Goal: Task Accomplishment & Management: Manage account settings

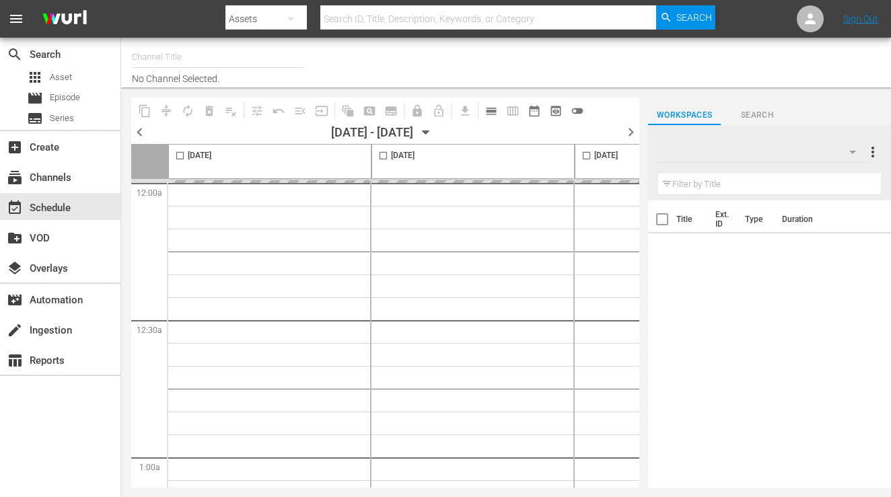
type input "InSpatial origIN A1 (2094)"
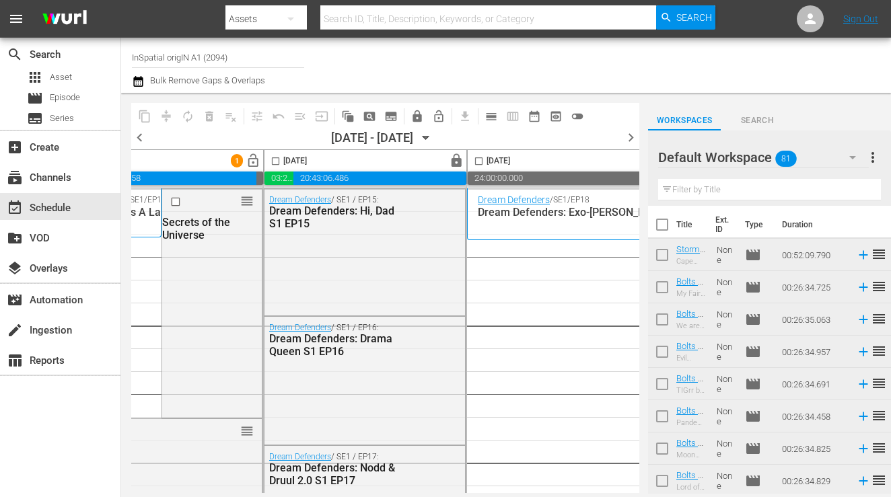
scroll to position [0, 632]
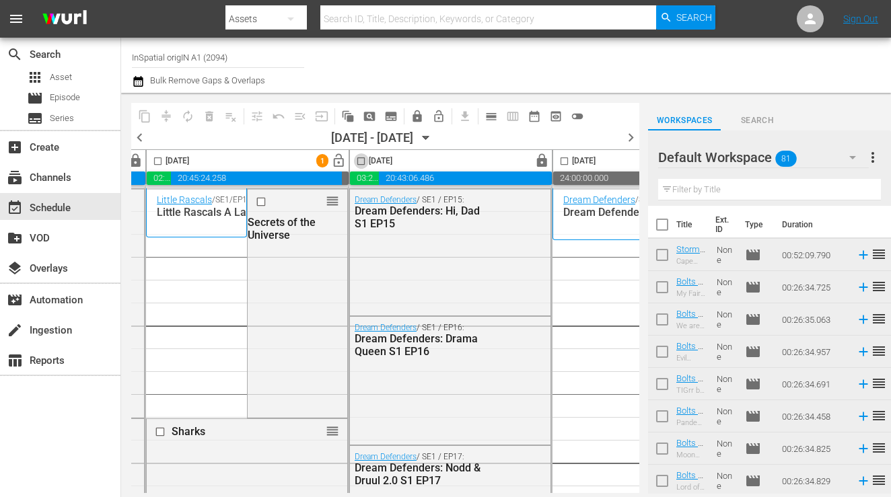
click at [359, 161] on input "checkbox" at bounding box center [360, 163] width 15 height 15
checkbox input "true"
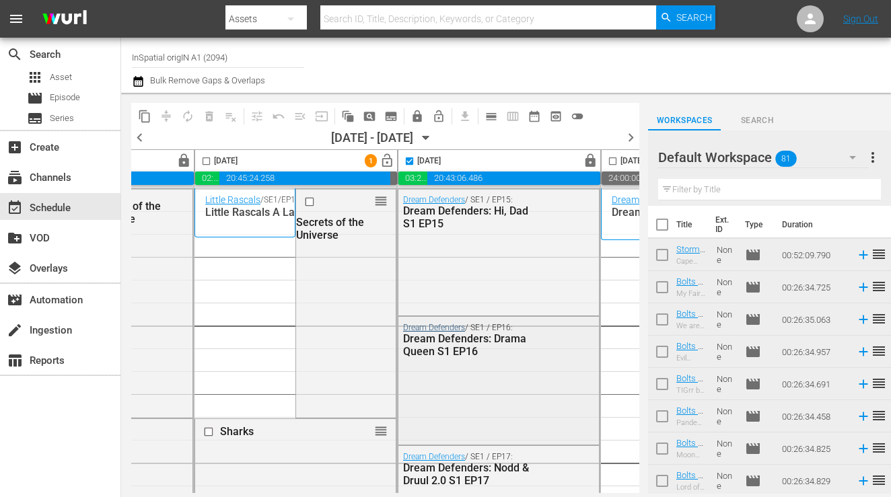
scroll to position [1, 583]
click at [206, 164] on input "checkbox" at bounding box center [206, 163] width 15 height 15
checkbox input "true"
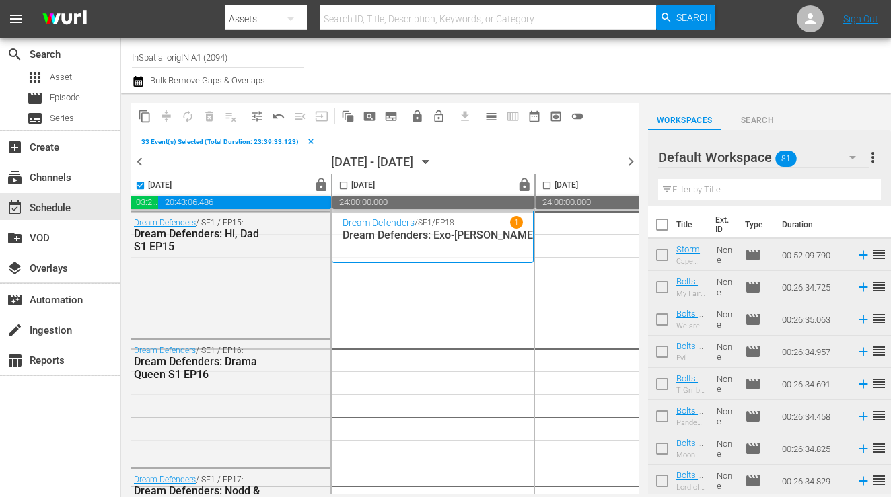
scroll to position [1, 856]
click at [521, 185] on span "lock" at bounding box center [521, 185] width 15 height 15
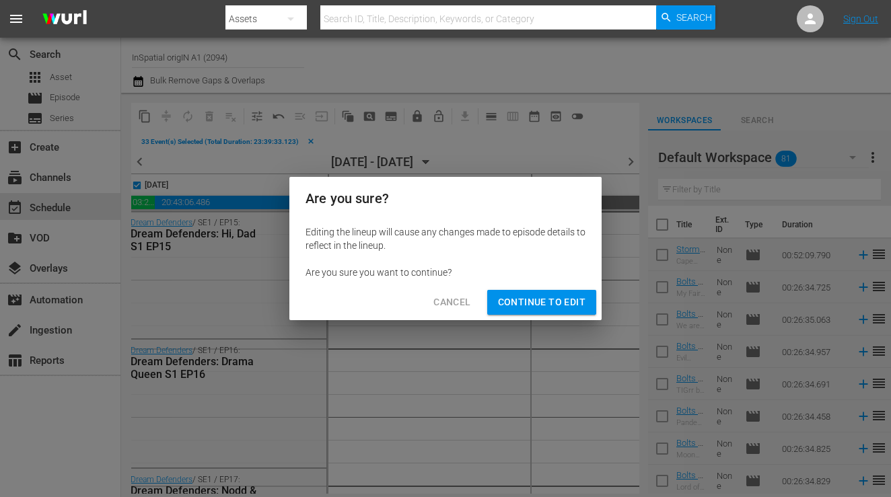
click at [530, 295] on span "Continue to Edit" at bounding box center [541, 302] width 87 height 17
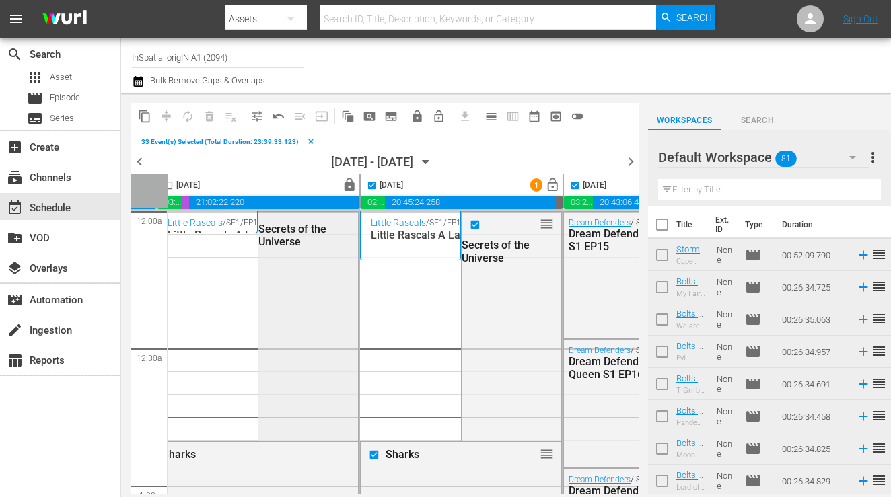
scroll to position [1, 425]
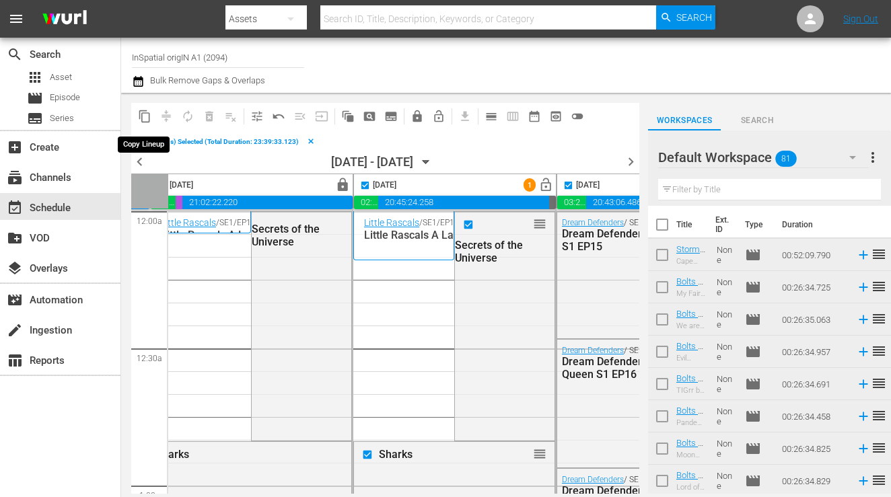
click at [144, 111] on span "content_copy" at bounding box center [144, 116] width 13 height 13
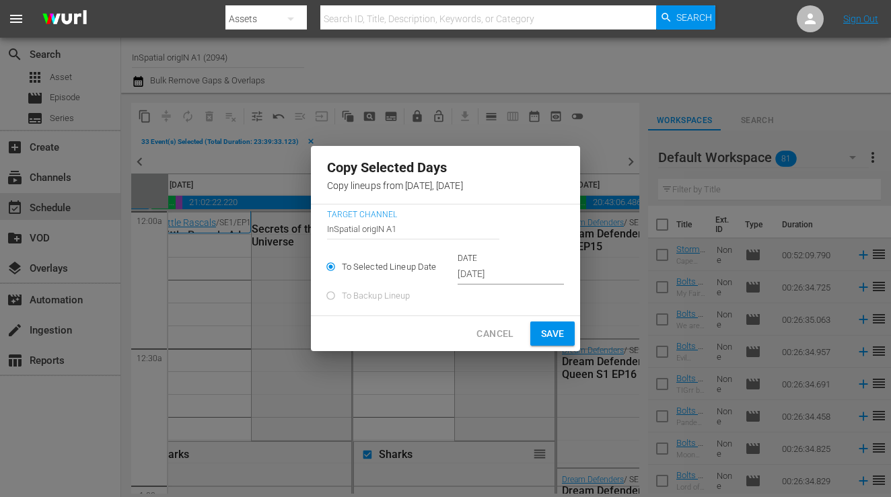
click at [488, 281] on input "[DATE]" at bounding box center [511, 274] width 106 height 20
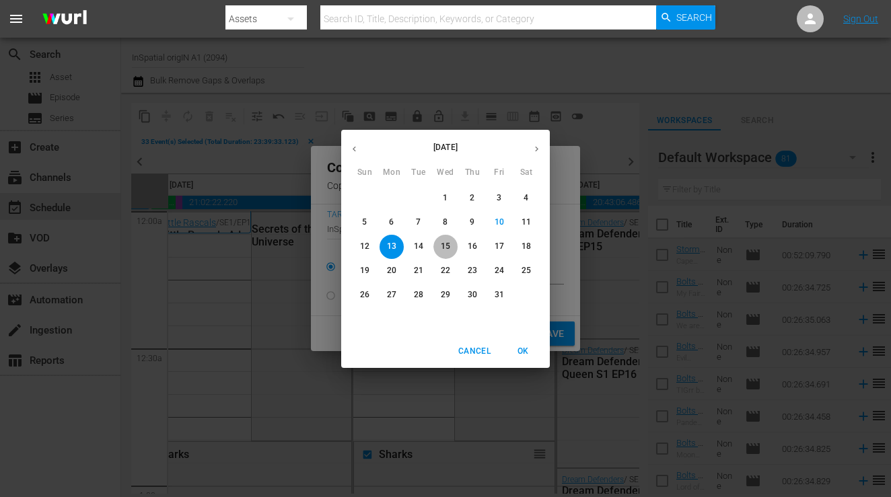
click at [445, 244] on p "15" at bounding box center [445, 246] width 9 height 11
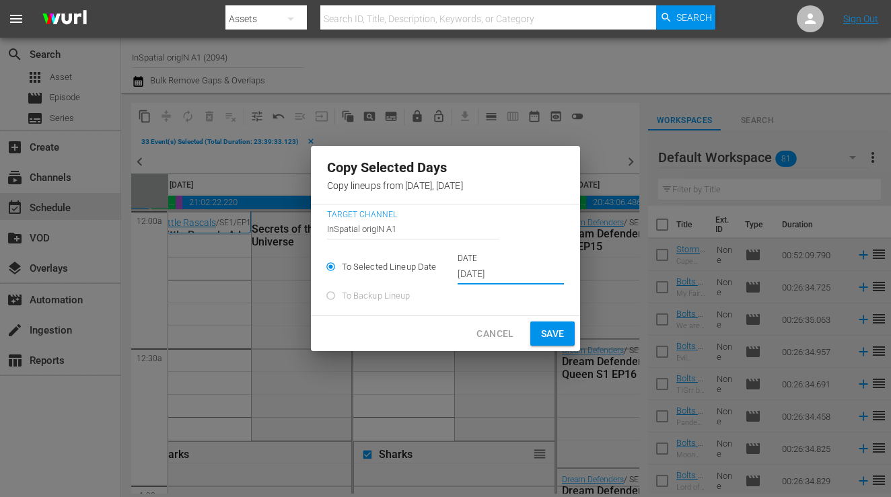
click at [554, 336] on span "Save" at bounding box center [553, 334] width 24 height 17
type input "[DATE]"
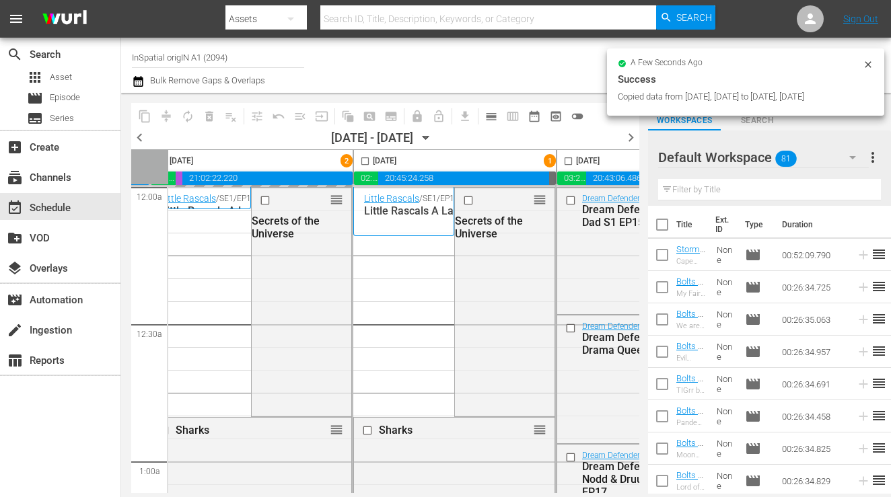
checkbox input "false"
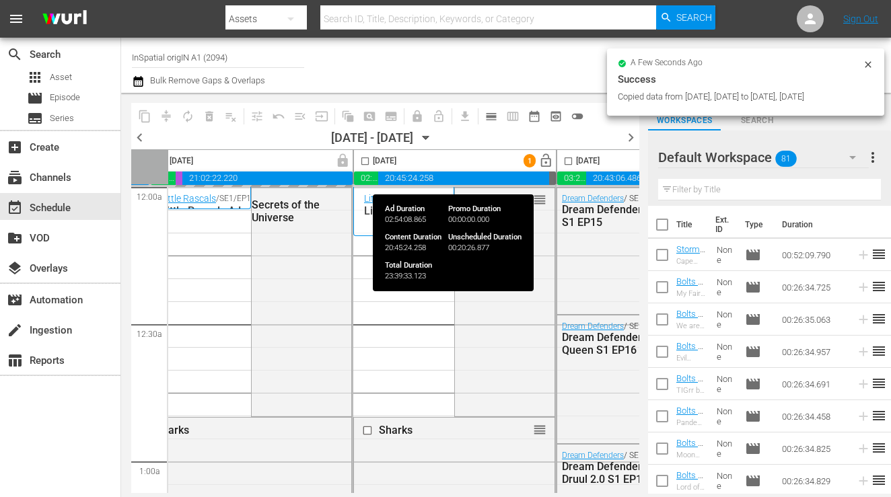
click at [363, 162] on input "checkbox" at bounding box center [364, 163] width 15 height 15
checkbox input "true"
click at [363, 145] on div "[DATE] - [DATE]" at bounding box center [372, 138] width 82 height 14
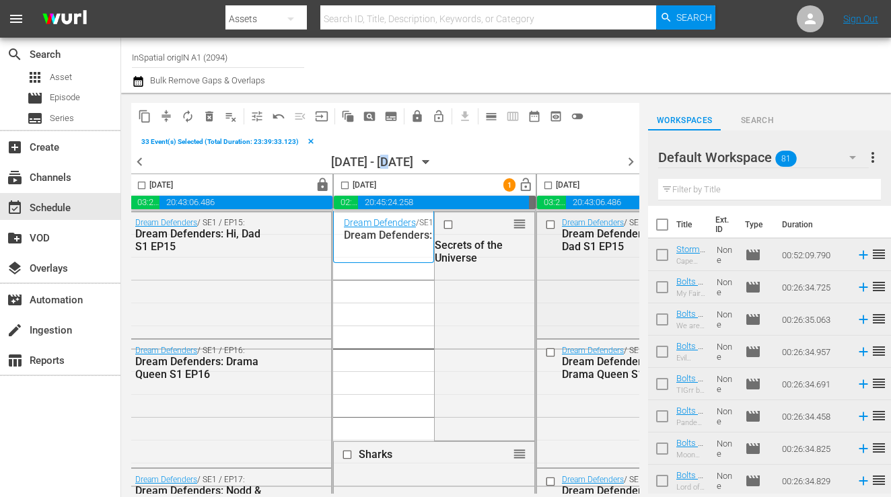
scroll to position [1, 957]
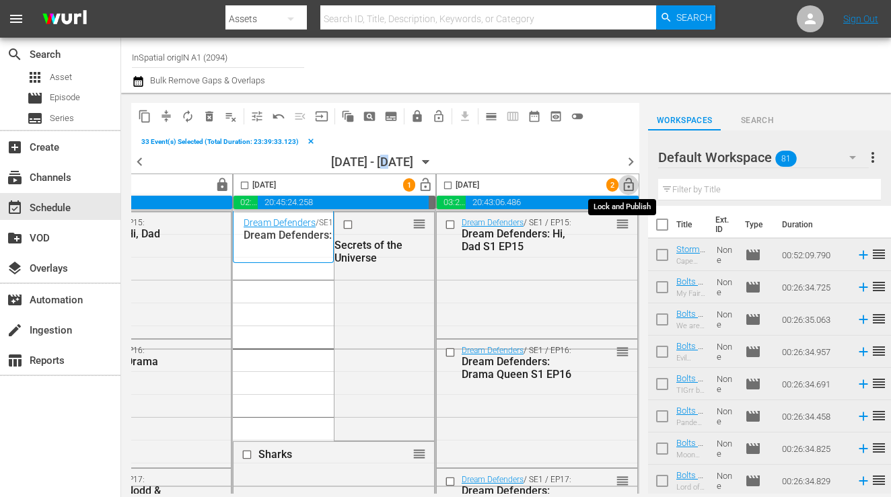
click at [623, 190] on span "lock_open" at bounding box center [628, 185] width 15 height 15
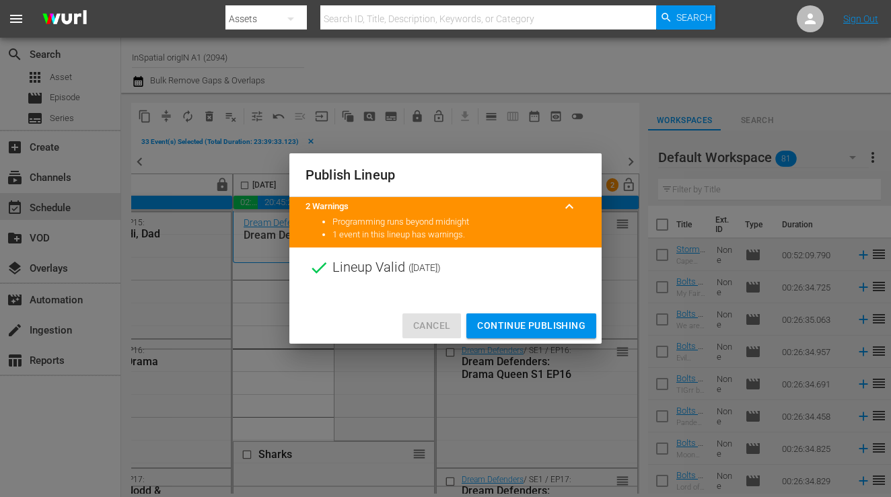
click at [437, 328] on span "Cancel" at bounding box center [431, 326] width 37 height 17
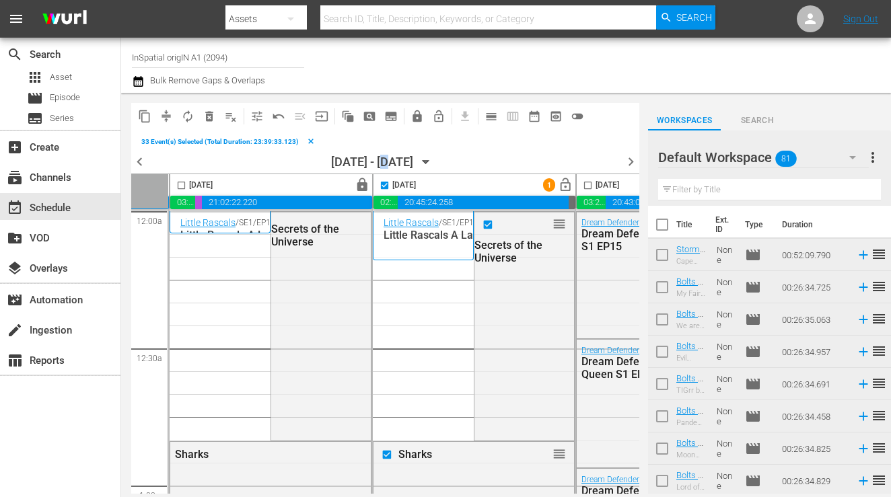
scroll to position [1, 357]
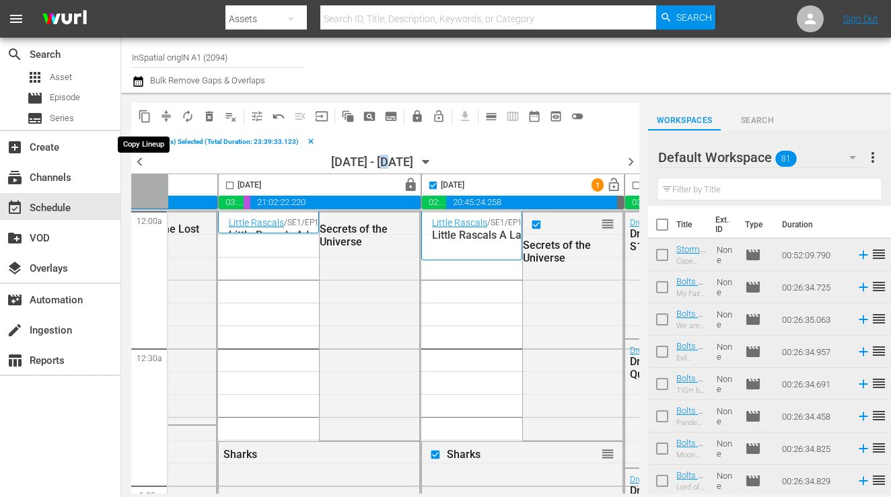
click at [149, 117] on span "content_copy" at bounding box center [144, 116] width 13 height 13
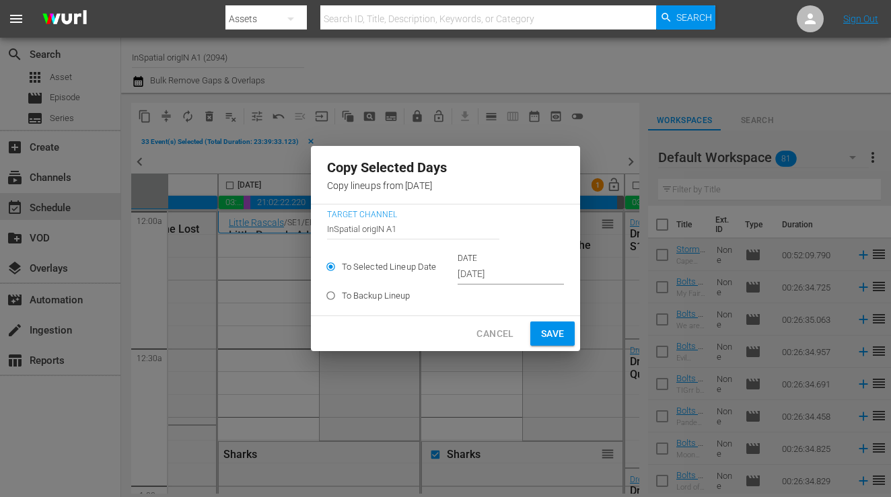
click at [476, 289] on label "To Backup Lineup" at bounding box center [437, 296] width 234 height 22
click at [342, 289] on input "To Backup Lineup" at bounding box center [331, 298] width 22 height 22
radio input "true"
click at [480, 278] on div "To Selected Lineup Date DATE Oct 13th 2025" at bounding box center [446, 269] width 238 height 32
click at [485, 272] on div "To Selected Lineup Date DATE Oct 13th 2025" at bounding box center [446, 269] width 238 height 32
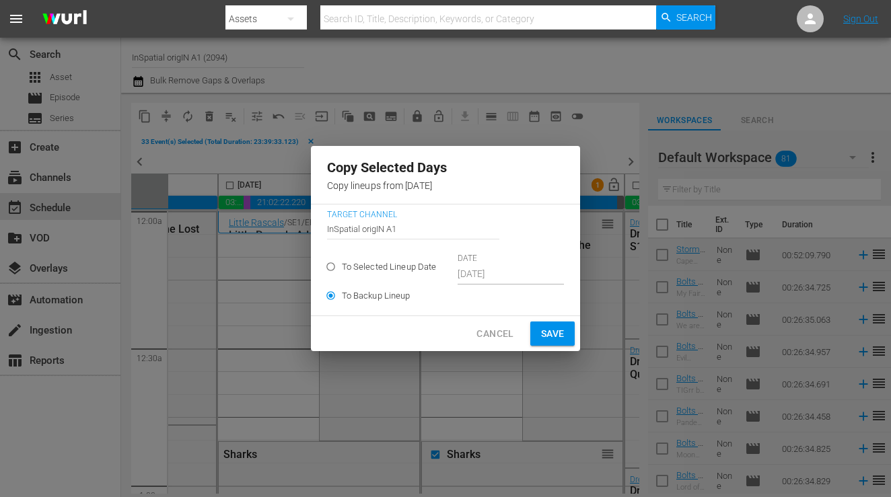
click at [337, 264] on input "To Selected Lineup Date" at bounding box center [331, 269] width 22 height 22
radio input "true"
click at [496, 265] on input "[DATE]" at bounding box center [511, 274] width 106 height 20
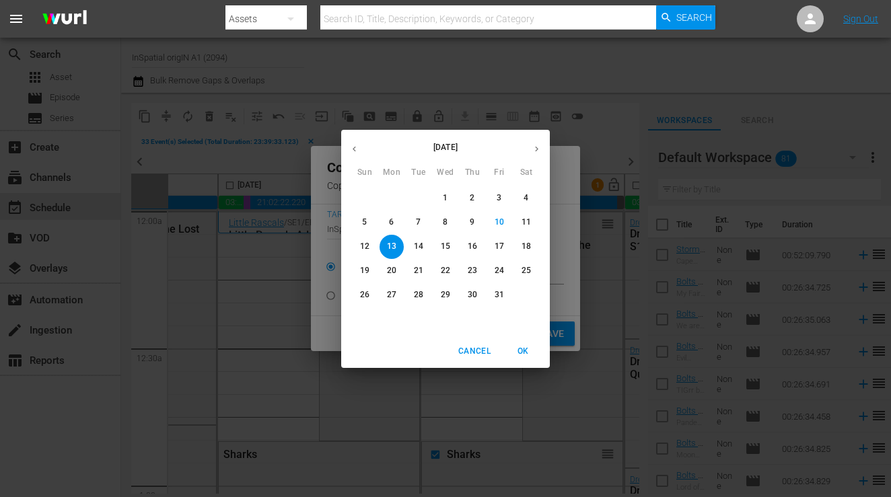
click at [470, 244] on p "16" at bounding box center [472, 246] width 9 height 11
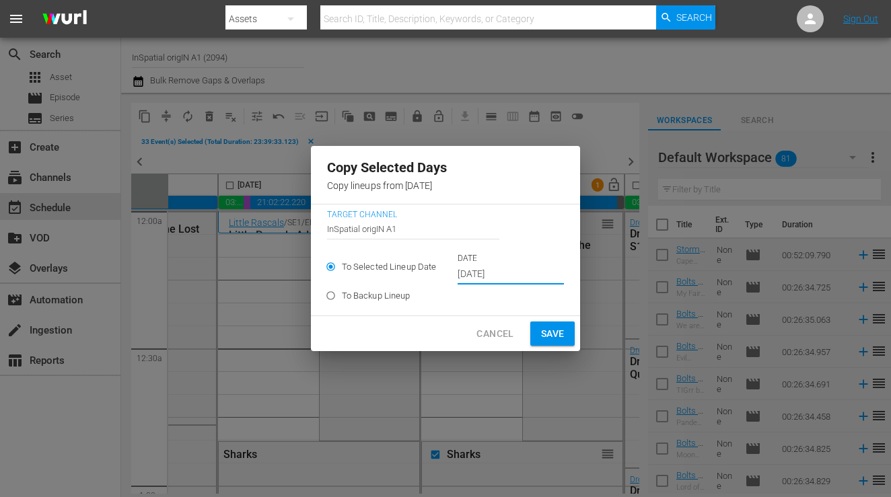
click at [545, 331] on span "Save" at bounding box center [553, 334] width 24 height 17
type input "[DATE]"
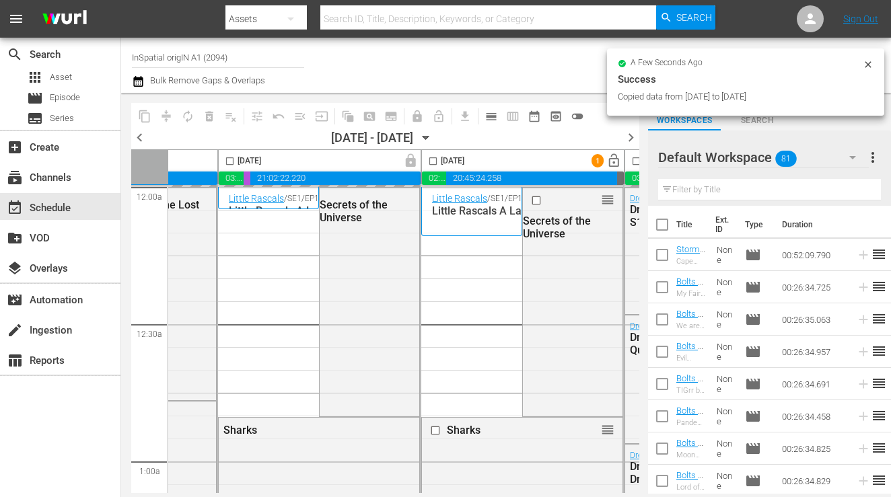
click at [431, 160] on input "checkbox" at bounding box center [432, 163] width 15 height 15
checkbox input "true"
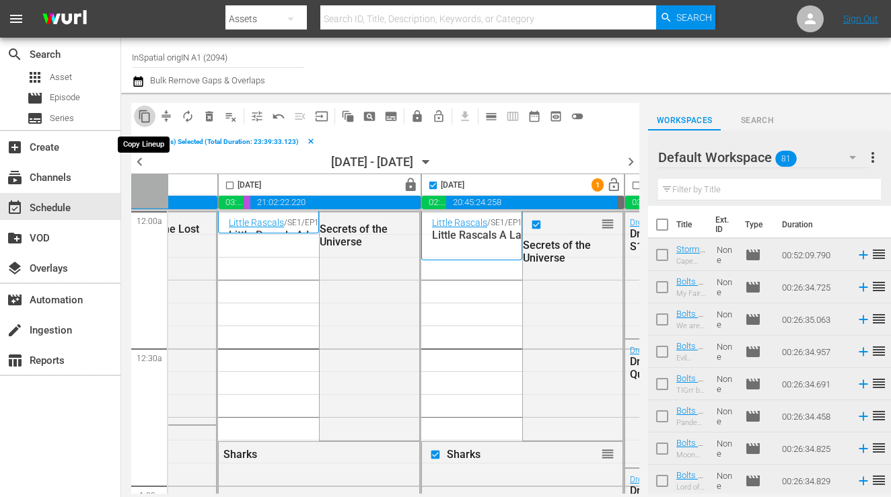
click at [142, 118] on span "content_copy" at bounding box center [144, 116] width 13 height 13
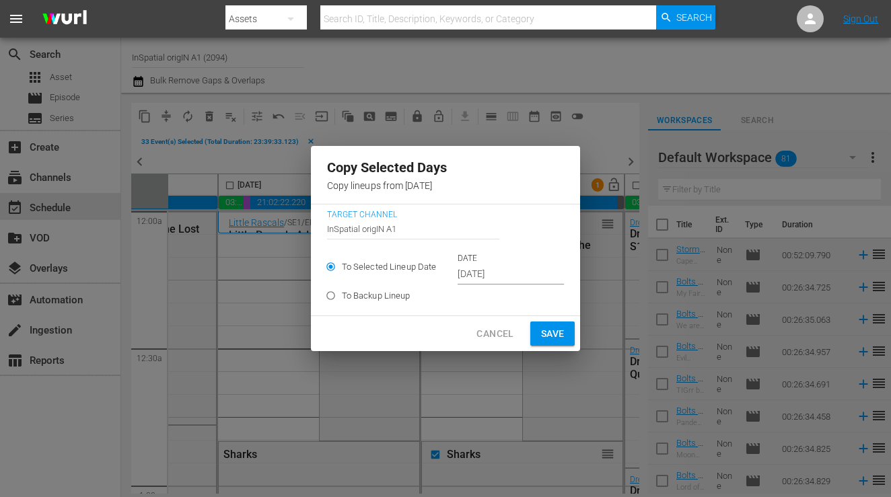
click at [497, 277] on input "[DATE]" at bounding box center [511, 274] width 106 height 20
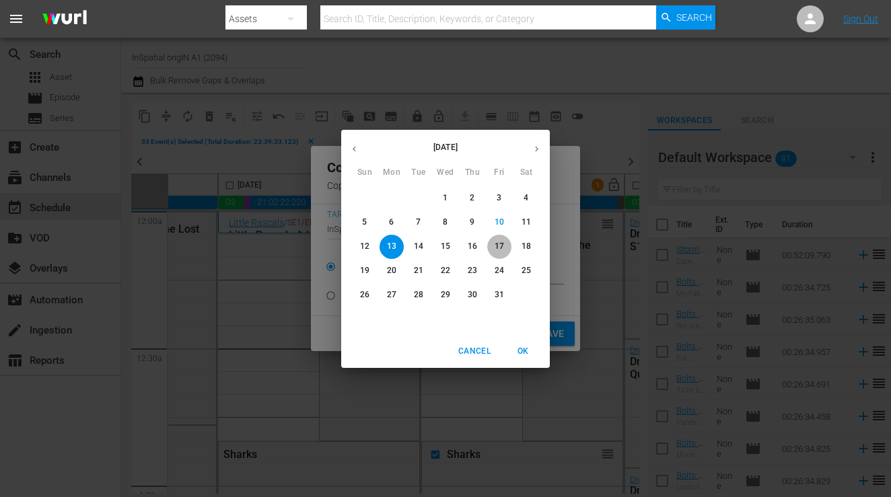
click at [509, 248] on span "17" at bounding box center [499, 246] width 24 height 11
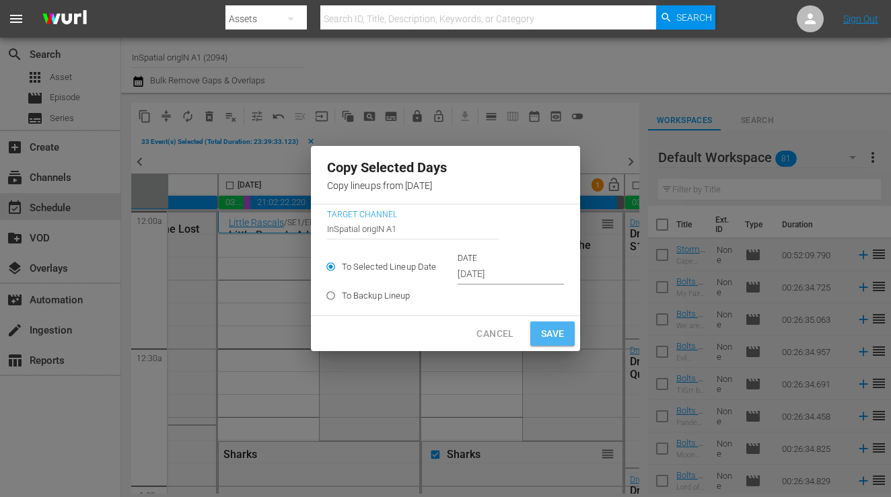
click at [547, 334] on span "Save" at bounding box center [553, 334] width 24 height 17
type input "[DATE]"
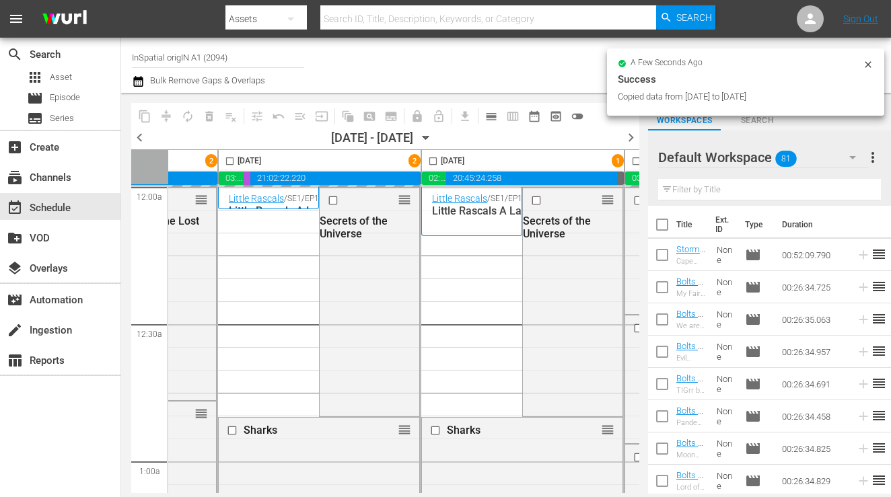
checkbox input "false"
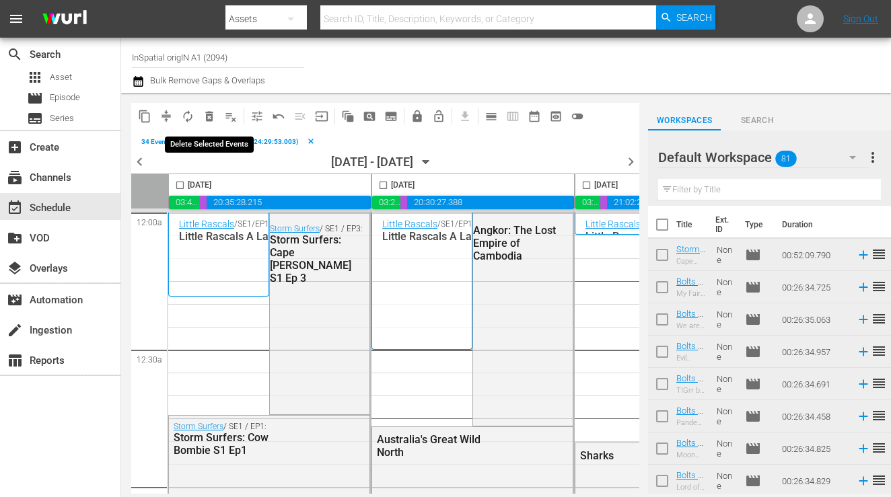
scroll to position [2360, 0]
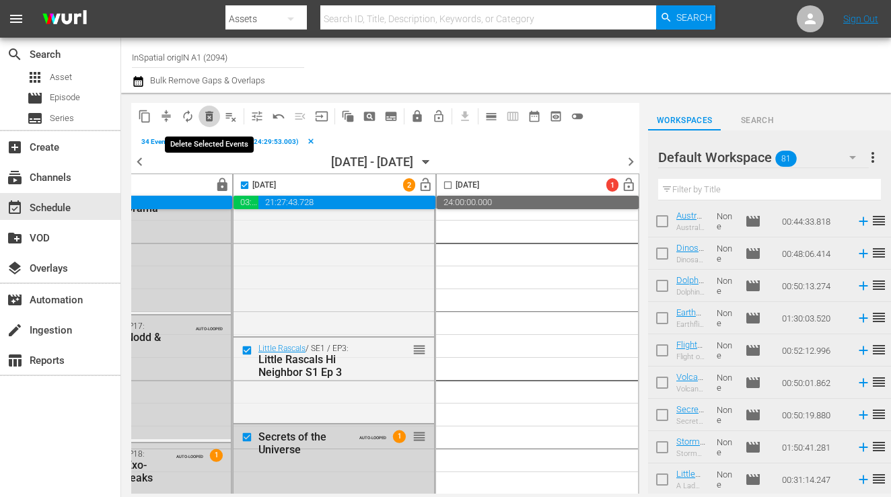
click at [209, 118] on span "delete_forever_outlined" at bounding box center [209, 116] width 13 height 13
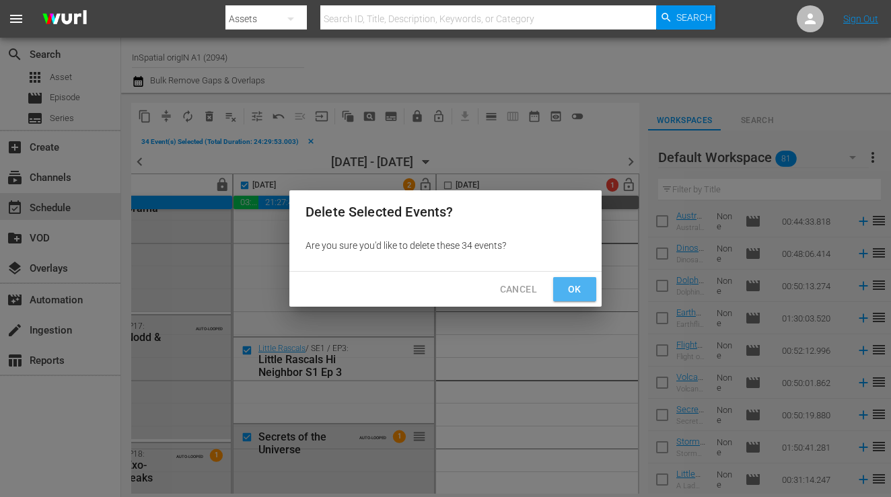
click at [561, 291] on button "Ok" at bounding box center [574, 289] width 43 height 25
checkbox input "false"
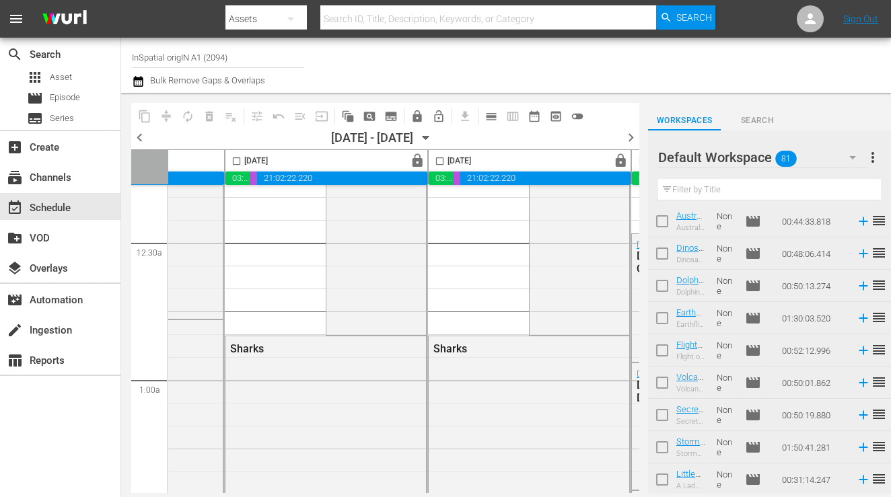
scroll to position [0, 350]
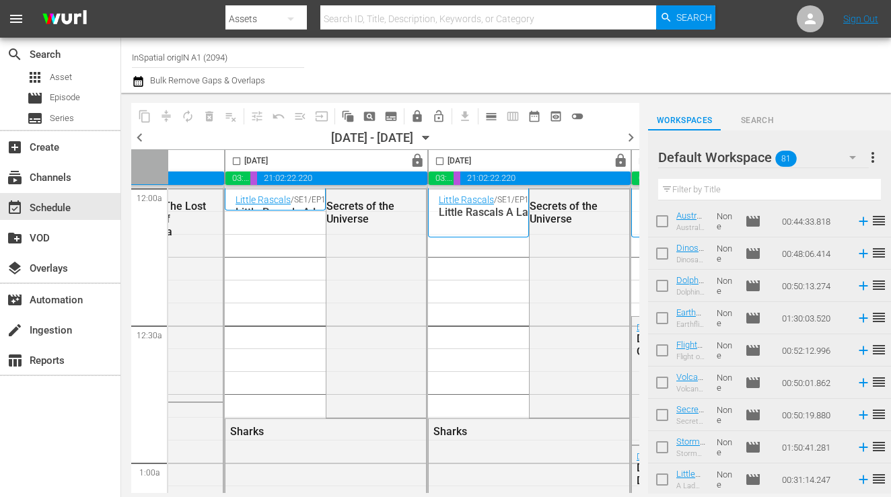
click at [439, 159] on input "checkbox" at bounding box center [439, 163] width 15 height 15
checkbox input "true"
click at [139, 114] on span "content_copy" at bounding box center [144, 116] width 13 height 13
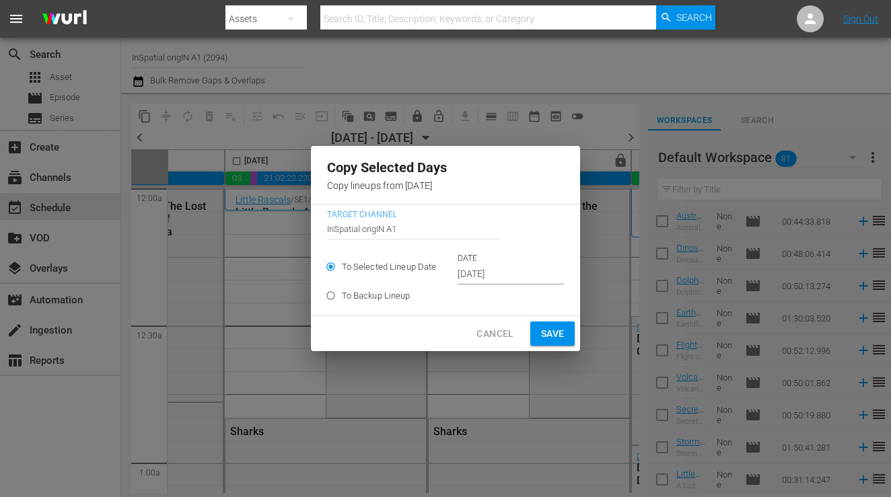
click at [491, 271] on input "[DATE]" at bounding box center [511, 274] width 106 height 20
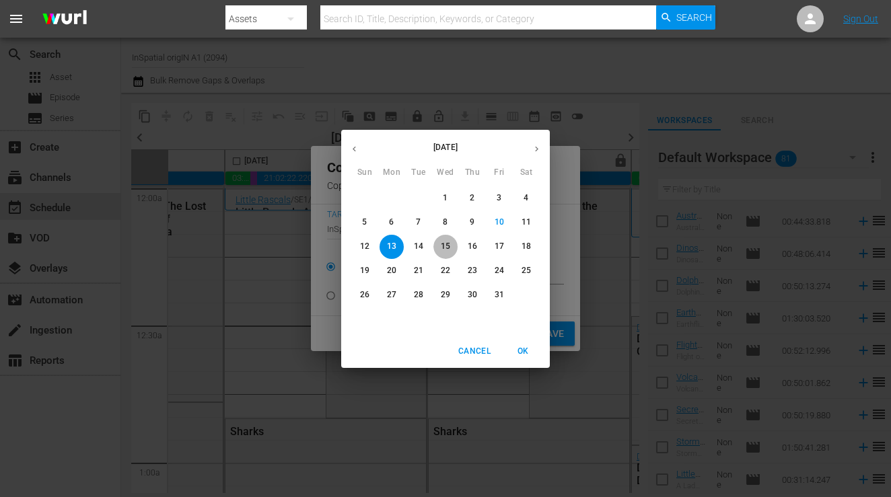
click at [446, 247] on p "15" at bounding box center [445, 246] width 9 height 11
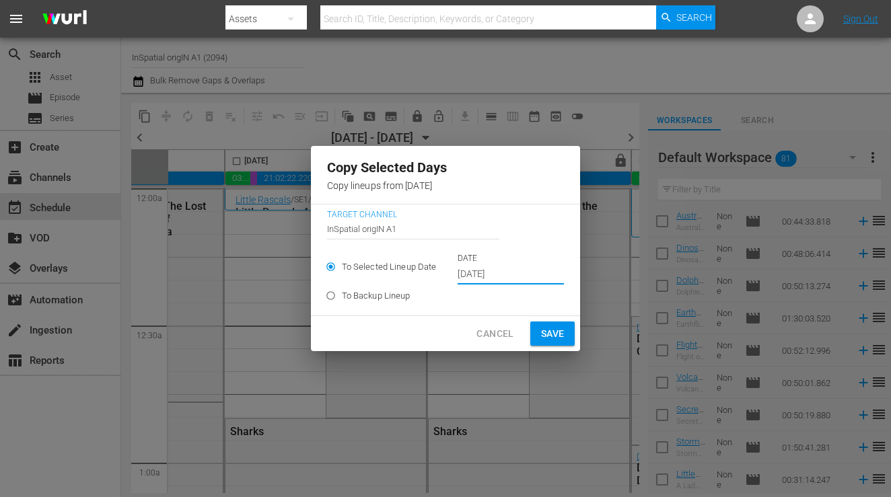
click at [541, 329] on span "Save" at bounding box center [553, 334] width 24 height 17
type input "[DATE]"
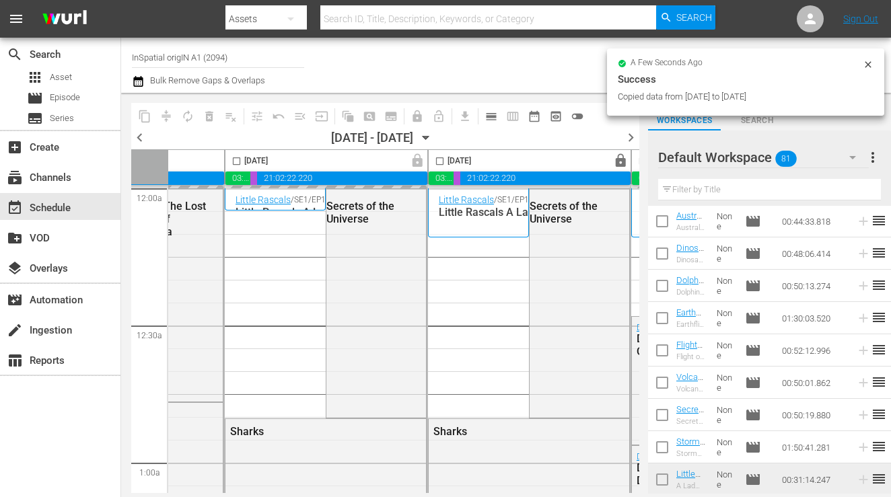
click at [439, 161] on input "checkbox" at bounding box center [439, 163] width 15 height 15
checkbox input "true"
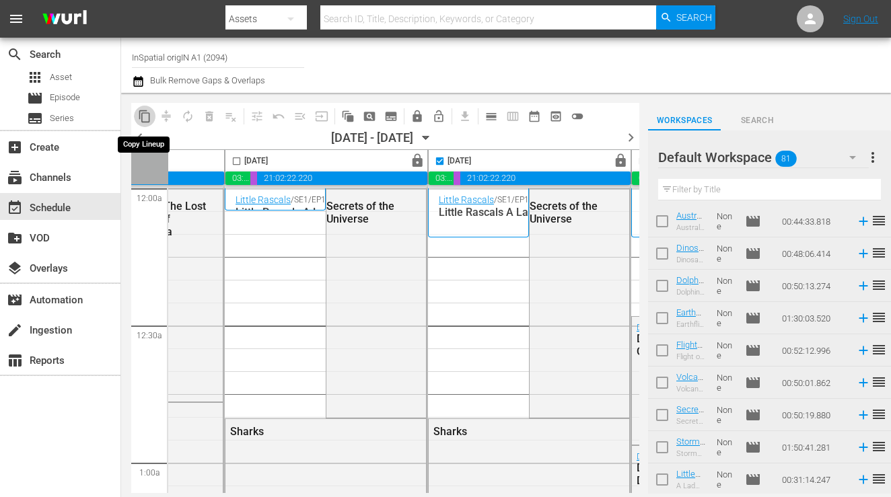
click at [143, 116] on span "content_copy" at bounding box center [144, 116] width 13 height 13
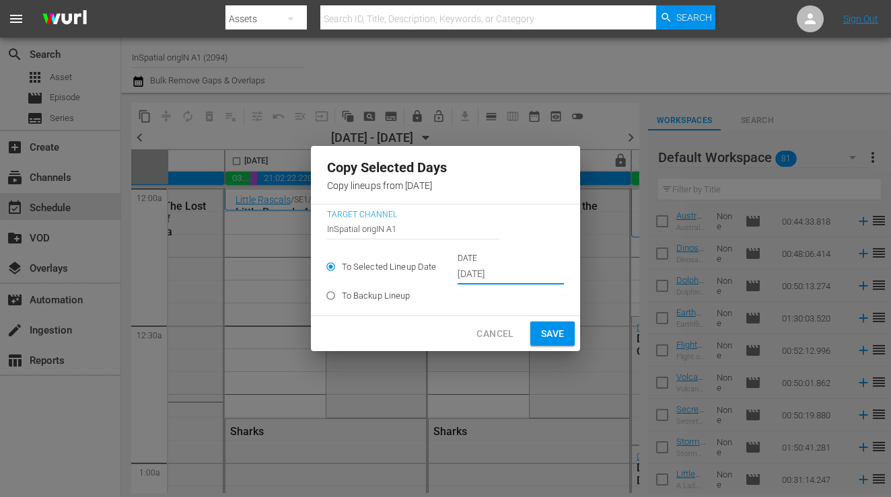
click at [491, 278] on input "[DATE]" at bounding box center [511, 274] width 106 height 20
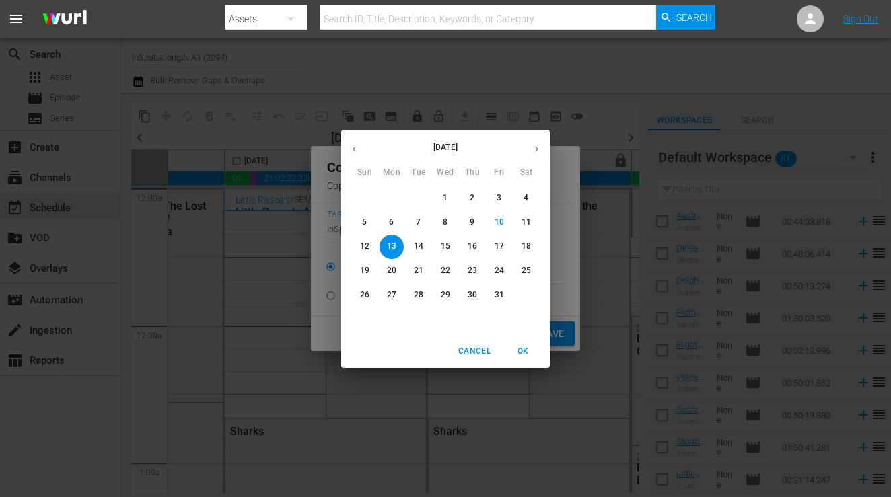
click at [474, 247] on p "16" at bounding box center [472, 246] width 9 height 11
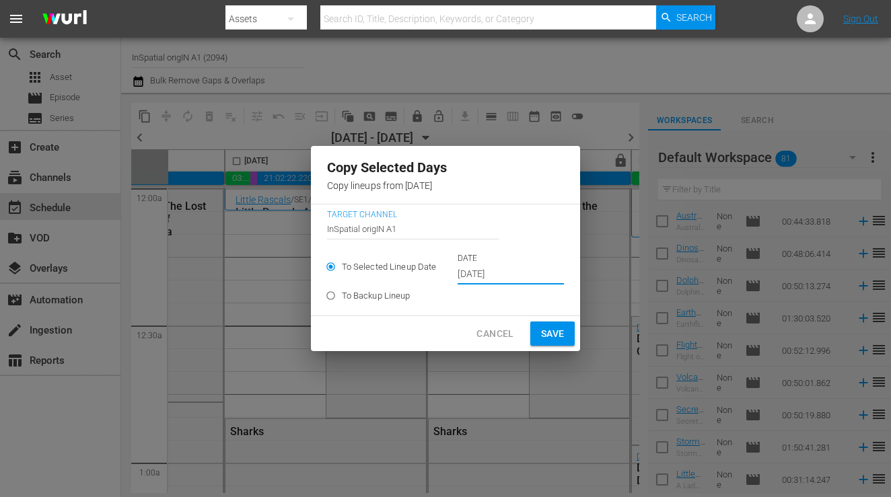
click at [541, 330] on span "Save" at bounding box center [553, 334] width 24 height 17
type input "[DATE]"
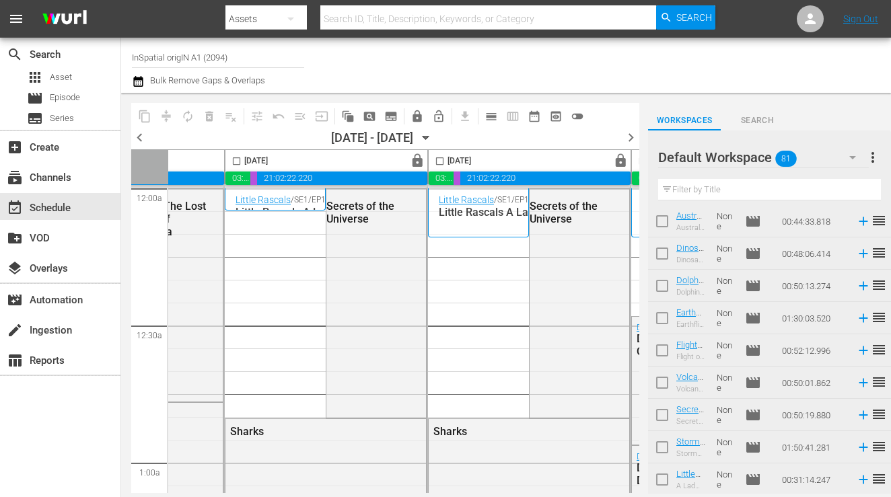
click at [443, 160] on input "checkbox" at bounding box center [439, 163] width 15 height 15
checkbox input "true"
click at [141, 112] on span "content_copy" at bounding box center [144, 116] width 13 height 13
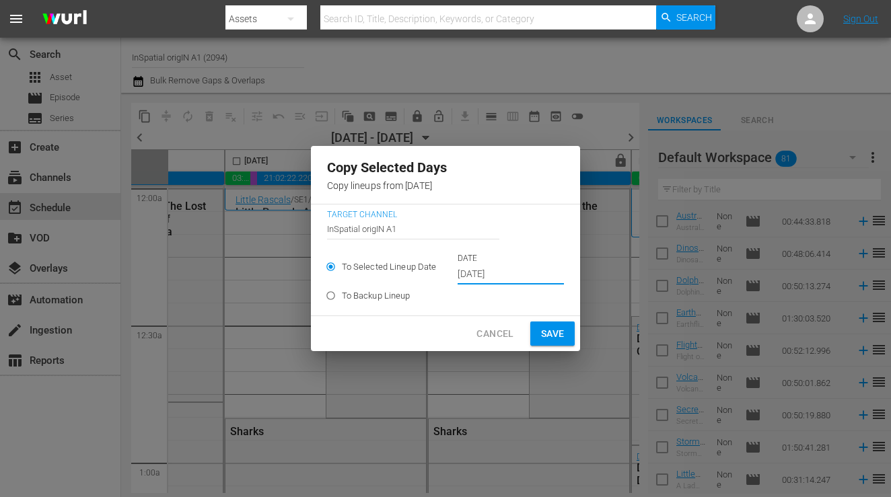
click at [483, 271] on input "[DATE]" at bounding box center [511, 274] width 106 height 20
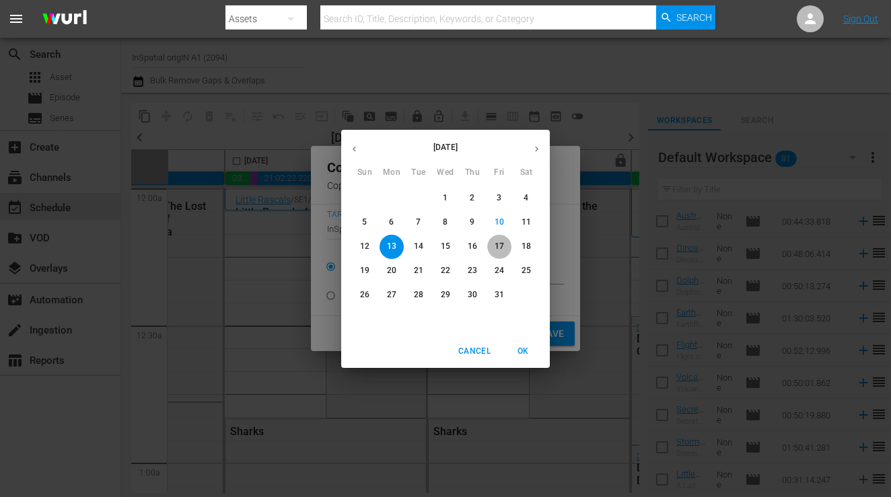
click at [501, 244] on p "17" at bounding box center [499, 246] width 9 height 11
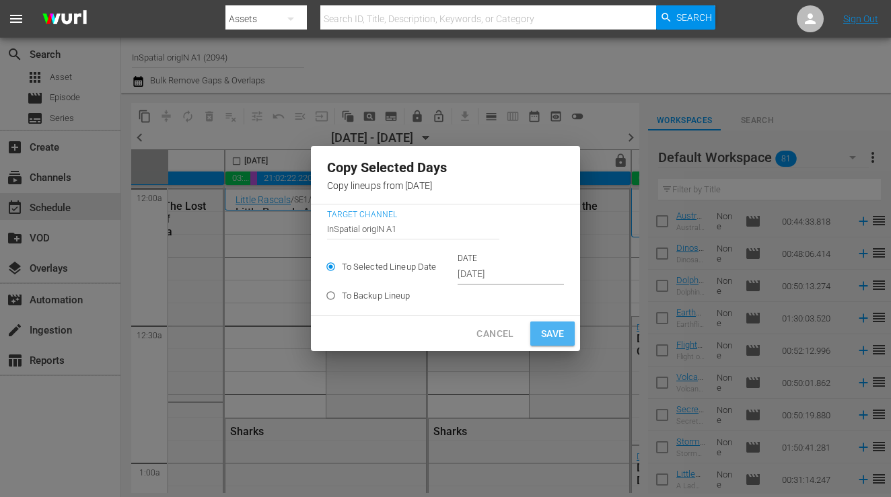
click at [542, 324] on button "Save" at bounding box center [552, 334] width 45 height 25
type input "[DATE]"
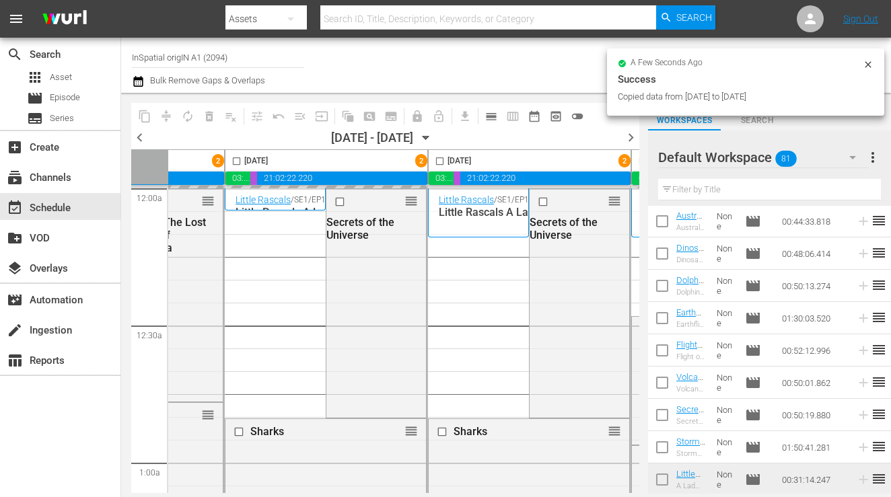
checkbox input "false"
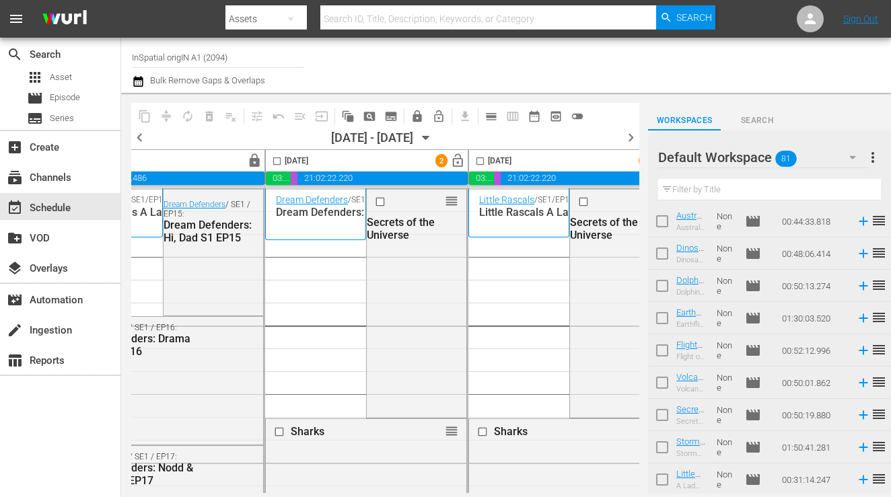
scroll to position [0, 939]
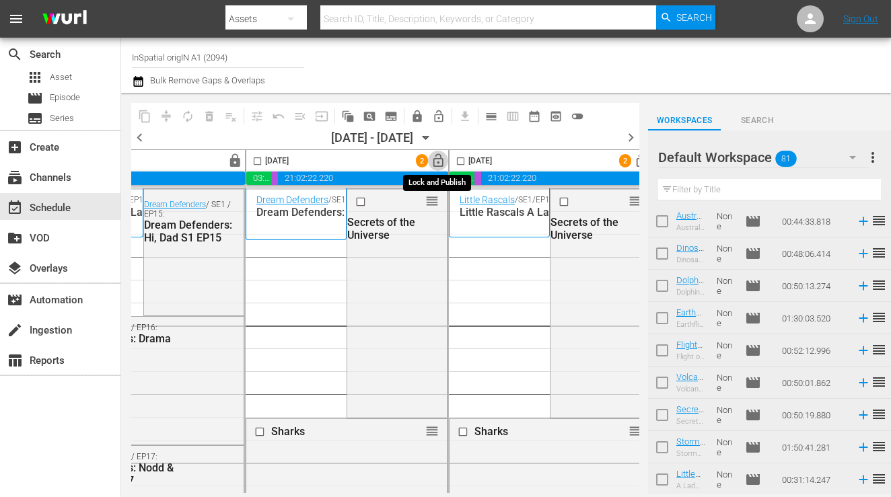
click at [437, 163] on span "lock_open" at bounding box center [438, 160] width 15 height 15
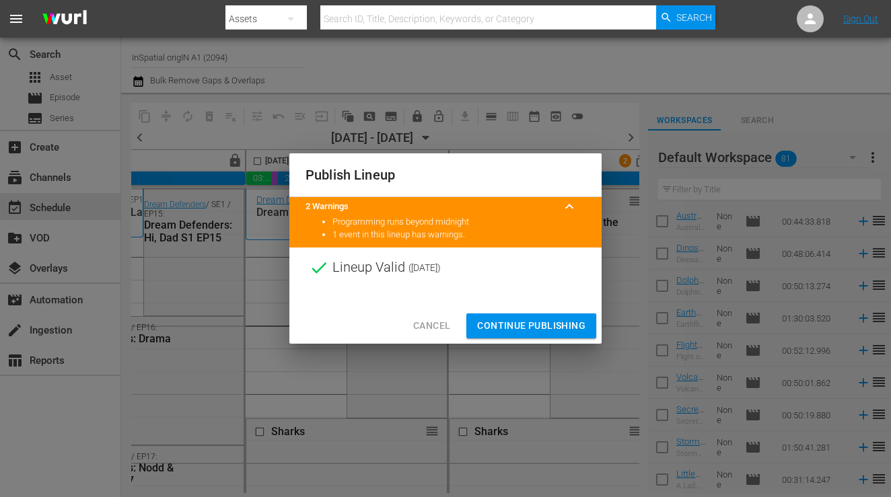
click at [526, 322] on span "Continue Publishing" at bounding box center [531, 326] width 108 height 17
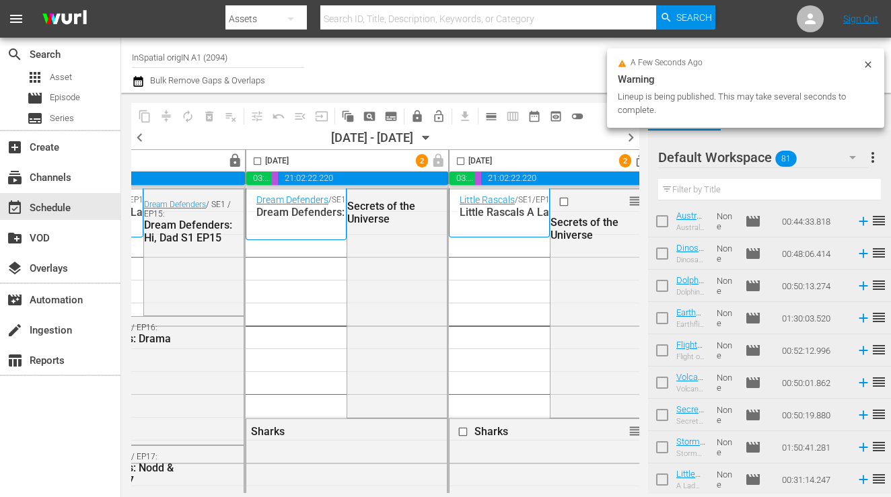
scroll to position [0, 957]
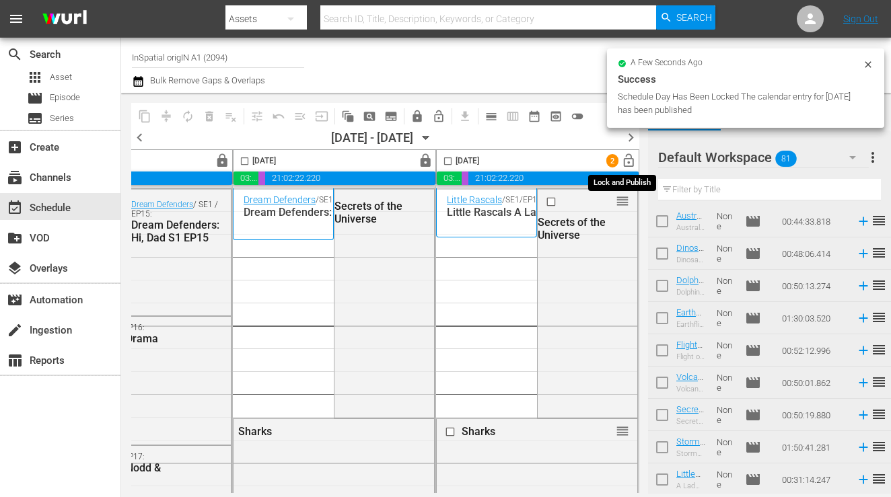
click at [625, 161] on span "lock_open" at bounding box center [628, 160] width 15 height 15
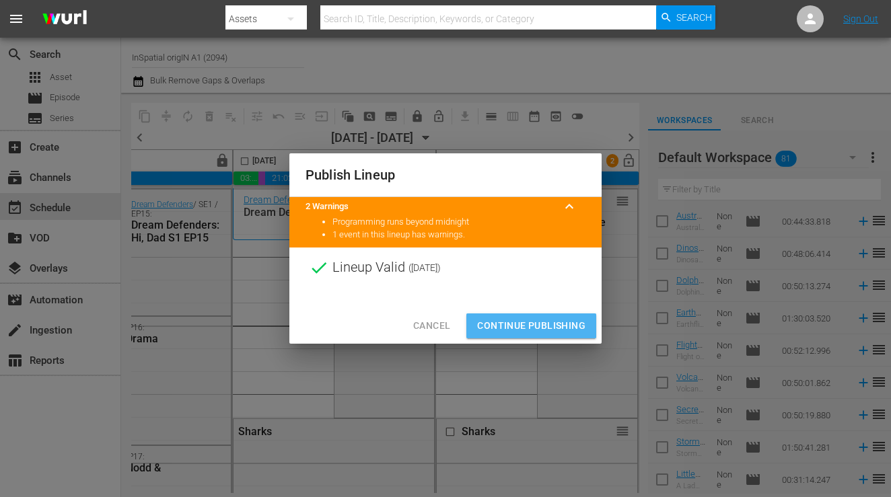
click at [530, 323] on span "Continue Publishing" at bounding box center [531, 326] width 108 height 17
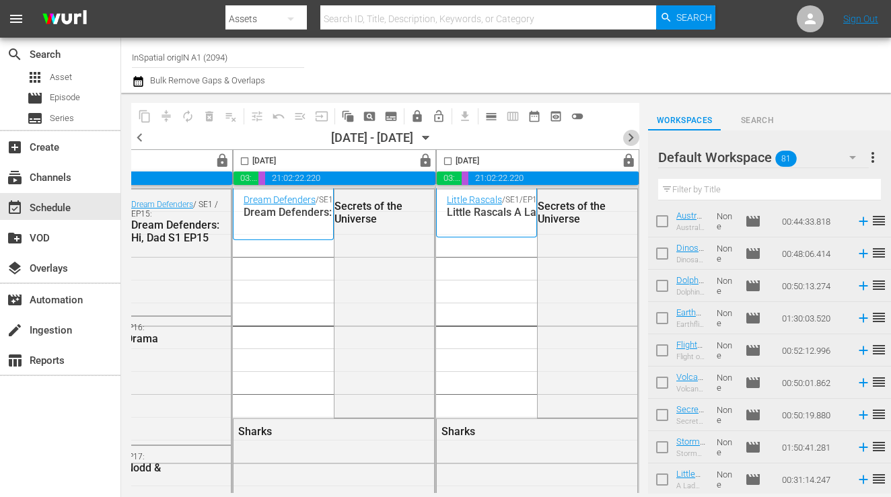
click at [627, 133] on span "chevron_right" at bounding box center [631, 137] width 17 height 17
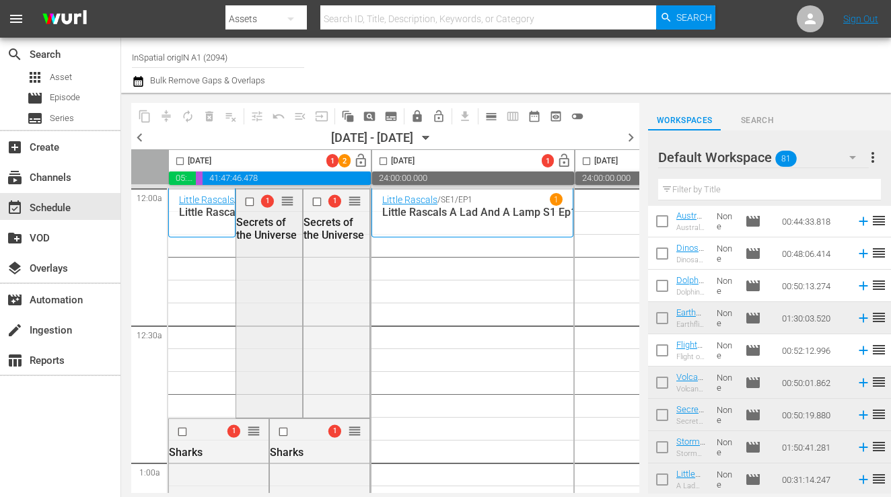
click at [249, 201] on input "checkbox" at bounding box center [251, 202] width 14 height 11
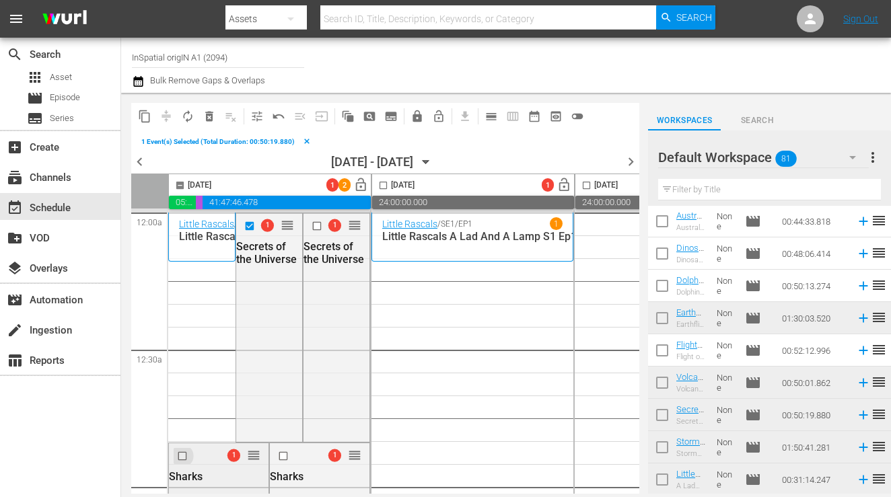
click at [182, 456] on input "checkbox" at bounding box center [184, 455] width 14 height 11
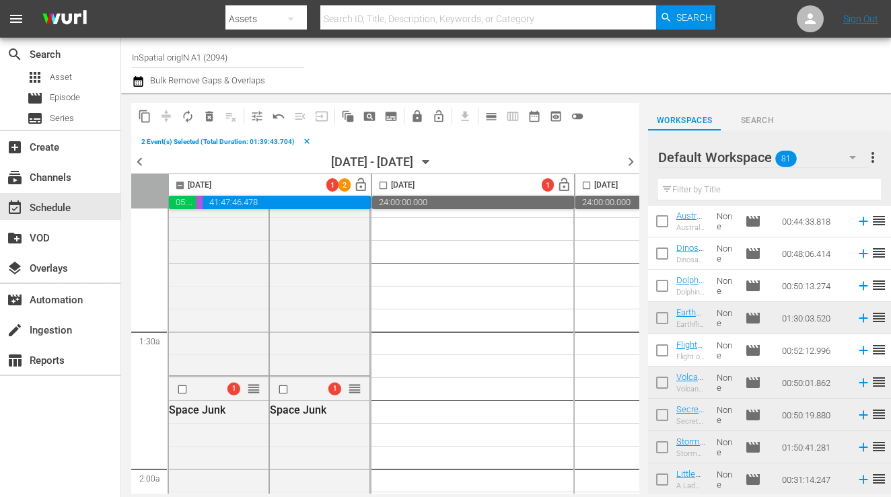
scroll to position [307, 0]
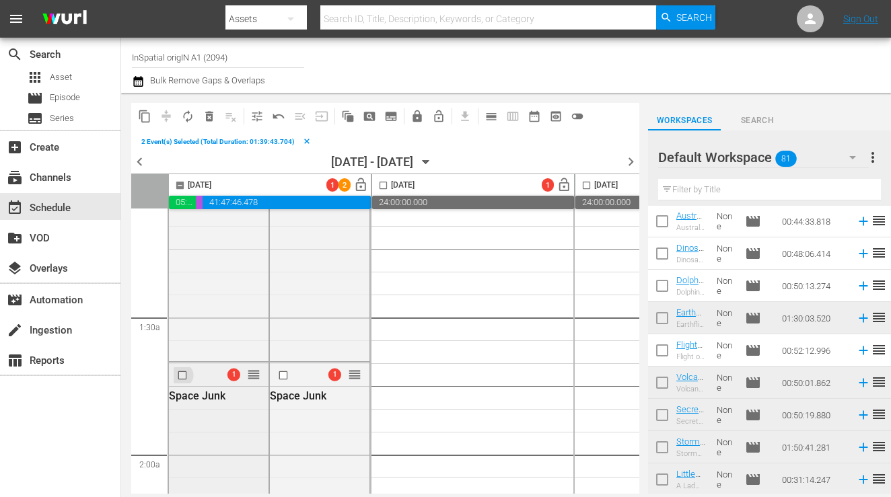
click at [183, 376] on input "checkbox" at bounding box center [184, 374] width 14 height 11
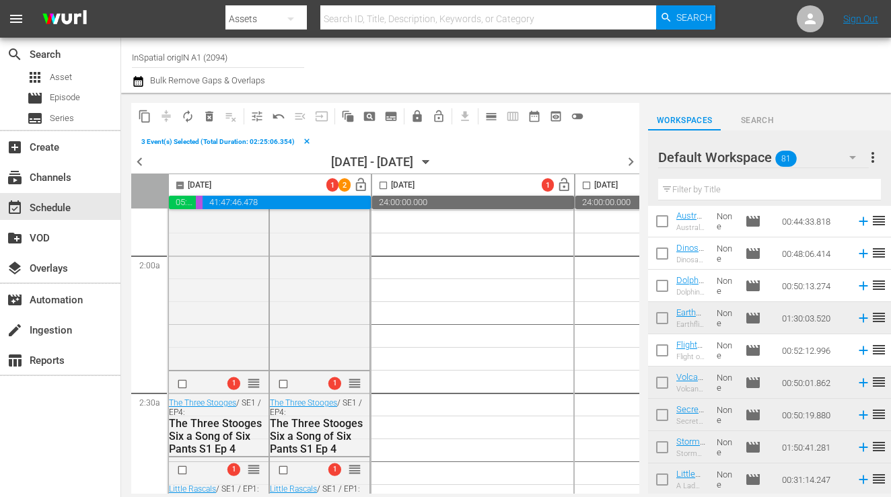
scroll to position [507, 0]
click at [183, 382] on input "checkbox" at bounding box center [184, 383] width 14 height 11
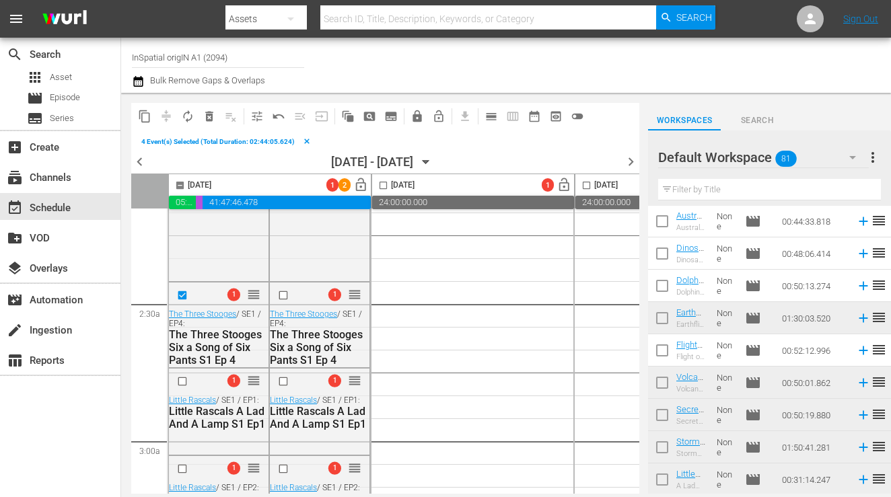
scroll to position [596, 0]
click at [182, 380] on input "checkbox" at bounding box center [184, 381] width 14 height 11
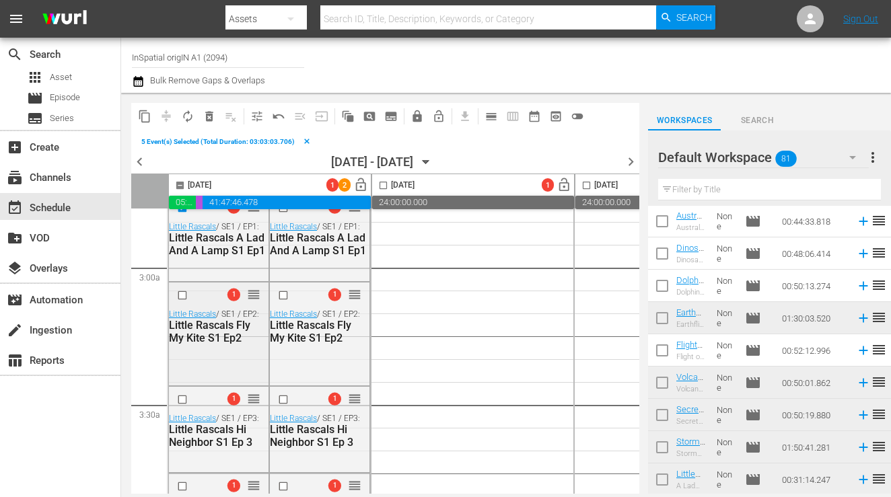
scroll to position [768, 0]
click at [183, 296] on input "checkbox" at bounding box center [184, 295] width 14 height 11
click at [182, 401] on input "checkbox" at bounding box center [184, 400] width 14 height 11
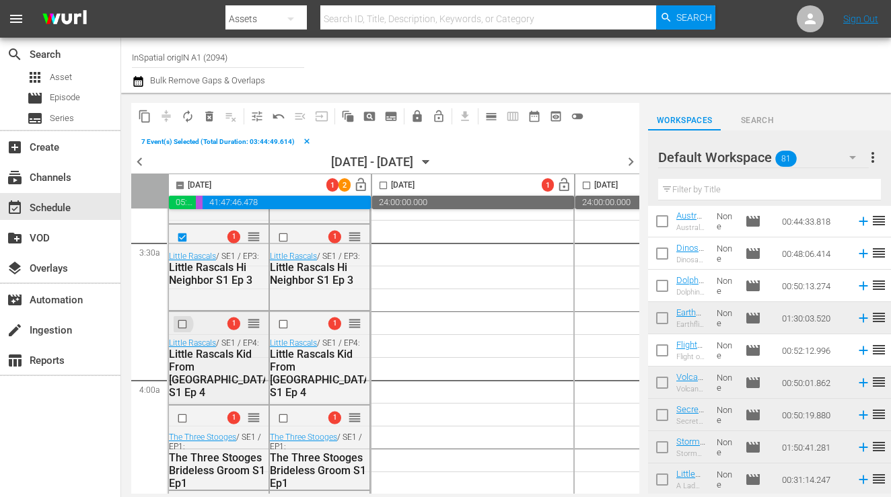
click at [182, 326] on input "checkbox" at bounding box center [184, 323] width 14 height 11
click at [184, 422] on input "checkbox" at bounding box center [184, 418] width 14 height 11
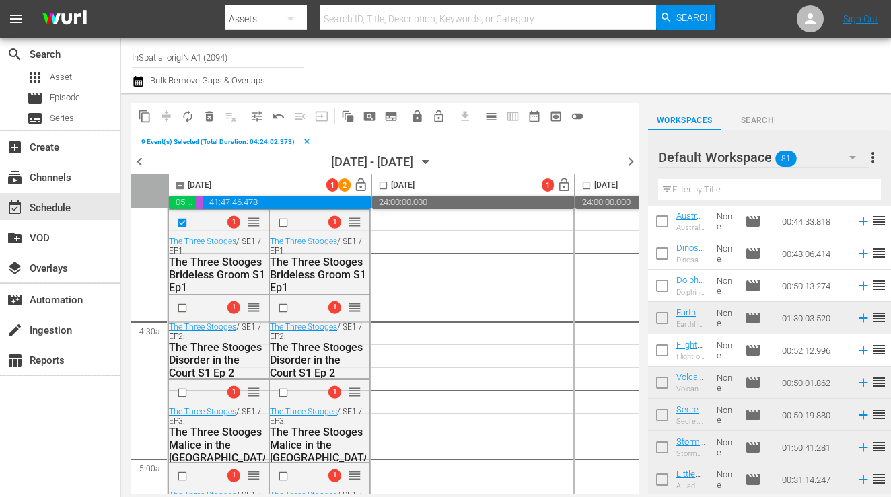
scroll to position [1153, 0]
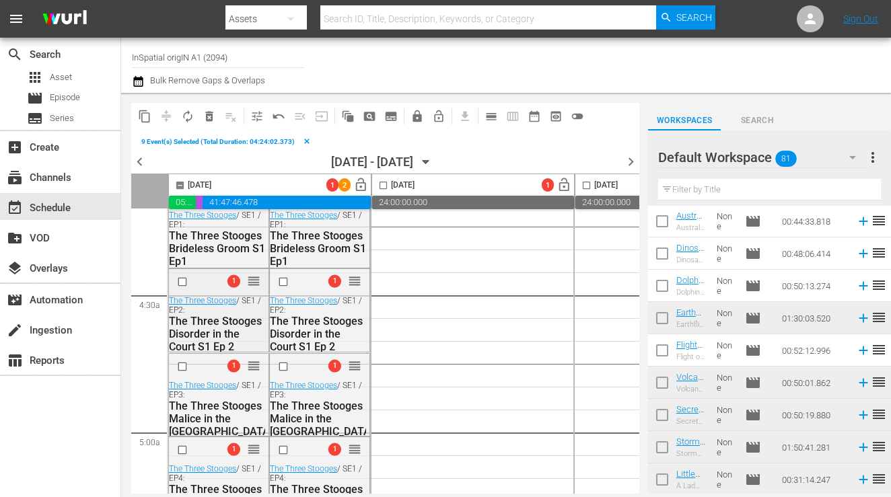
click at [181, 283] on input "checkbox" at bounding box center [184, 281] width 14 height 11
click at [182, 366] on input "checkbox" at bounding box center [184, 366] width 14 height 11
click at [182, 445] on input "checkbox" at bounding box center [184, 449] width 14 height 11
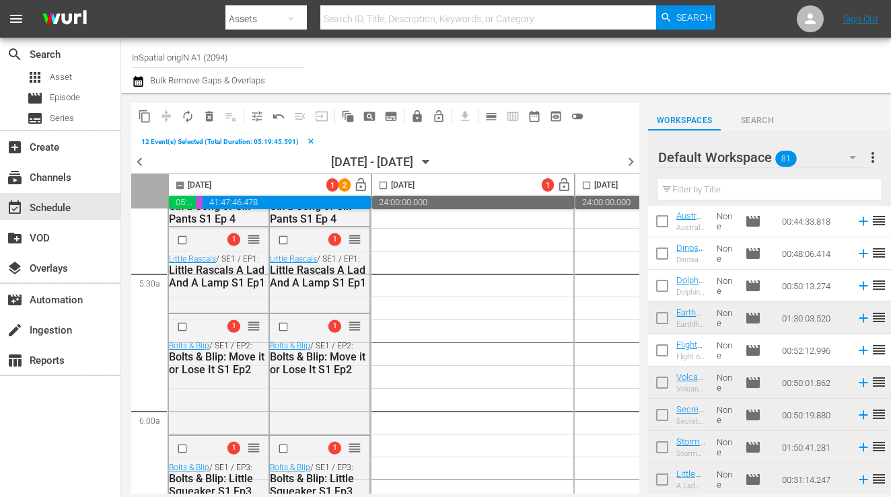
scroll to position [1450, 0]
click at [181, 240] on input "checkbox" at bounding box center [184, 238] width 14 height 11
click at [184, 328] on input "checkbox" at bounding box center [184, 325] width 14 height 11
click at [184, 449] on input "checkbox" at bounding box center [184, 447] width 14 height 11
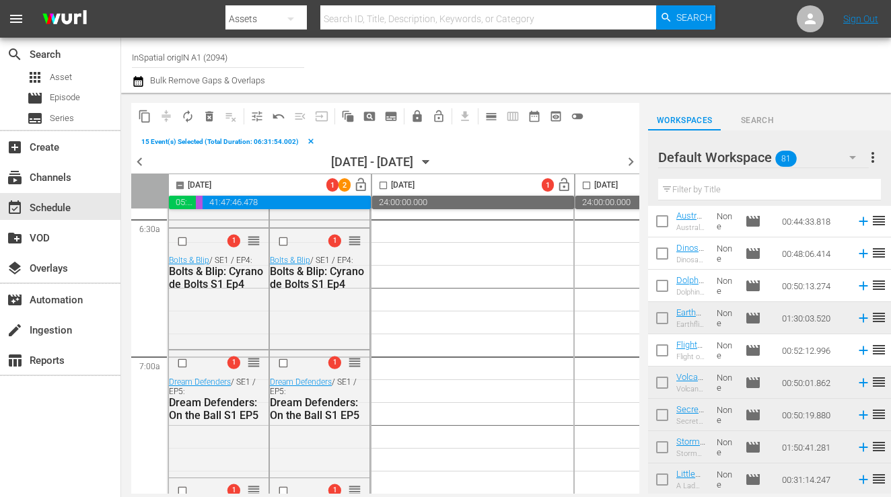
scroll to position [1783, 0]
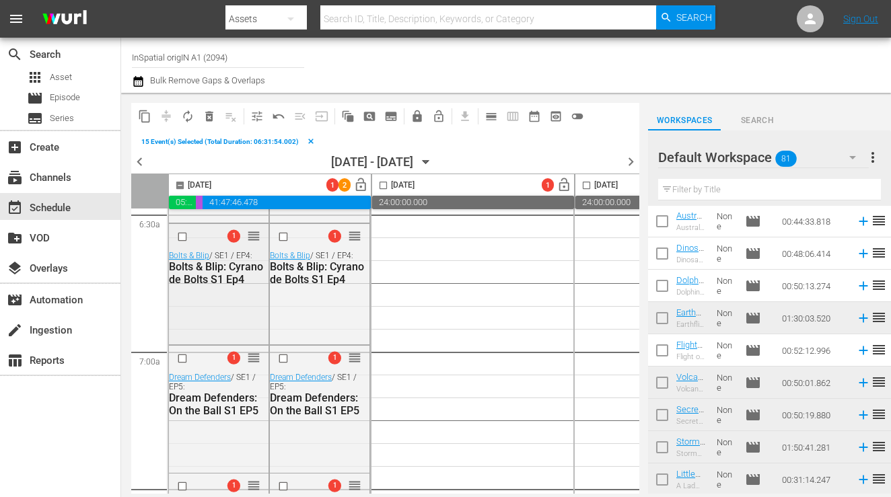
click at [180, 236] on input "checkbox" at bounding box center [184, 237] width 14 height 11
click at [184, 358] on input "checkbox" at bounding box center [184, 358] width 14 height 11
click at [186, 486] on input "checkbox" at bounding box center [184, 486] width 14 height 11
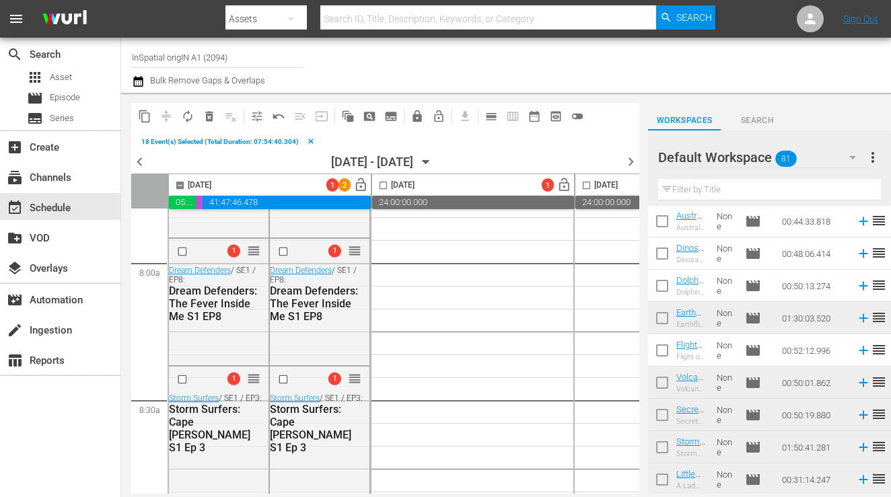
scroll to position [2159, 0]
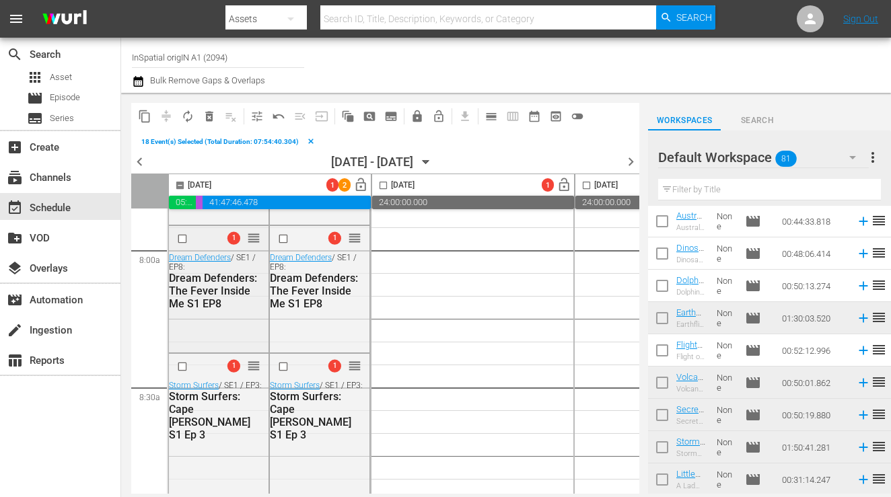
click at [182, 238] on input "checkbox" at bounding box center [184, 239] width 14 height 11
click at [182, 367] on input "checkbox" at bounding box center [184, 366] width 14 height 11
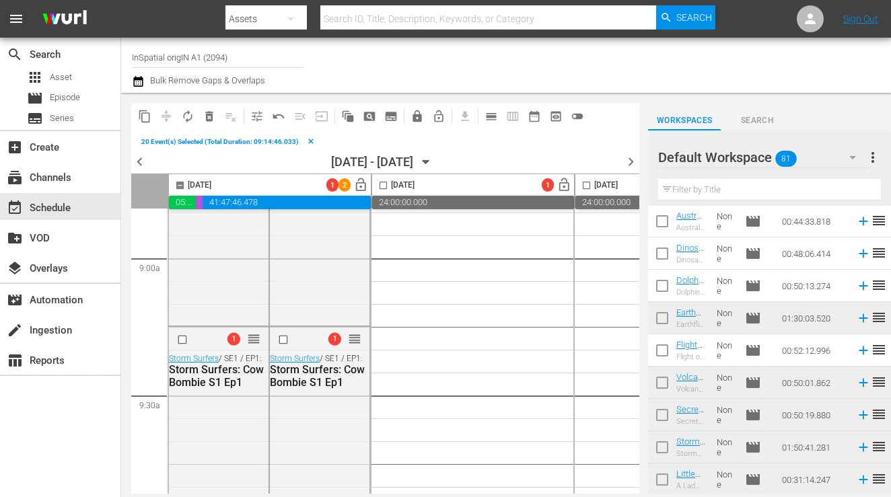
scroll to position [2427, 0]
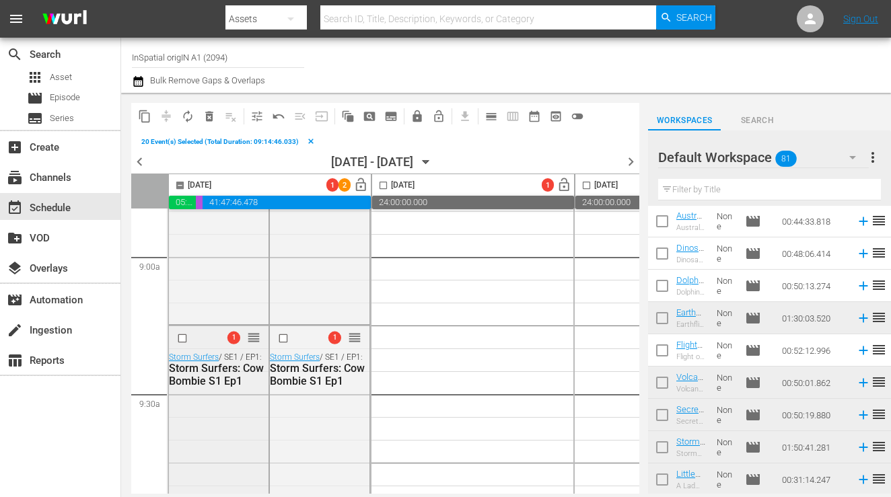
click at [182, 335] on input "checkbox" at bounding box center [184, 337] width 14 height 11
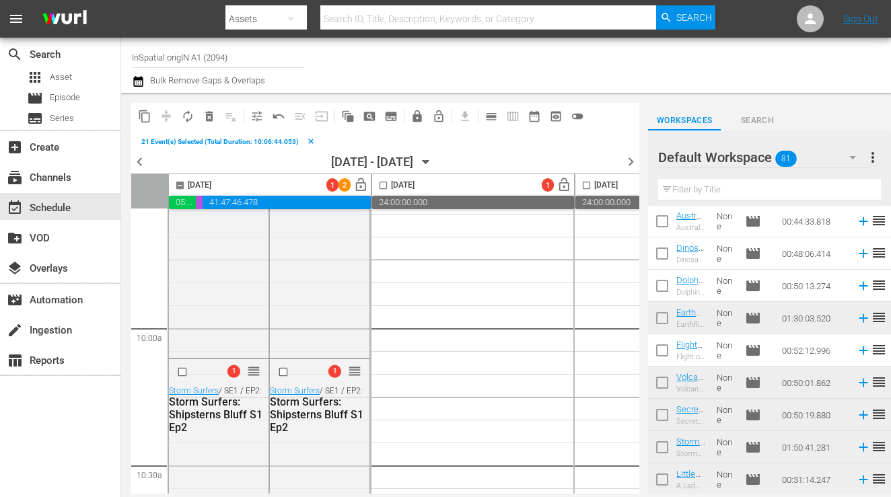
scroll to position [2633, 0]
click at [182, 372] on input "checkbox" at bounding box center [184, 369] width 14 height 11
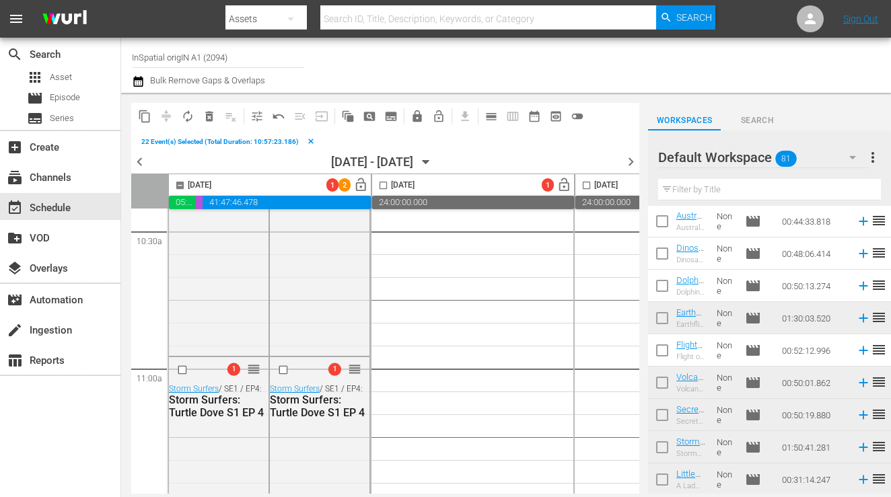
scroll to position [2868, 0]
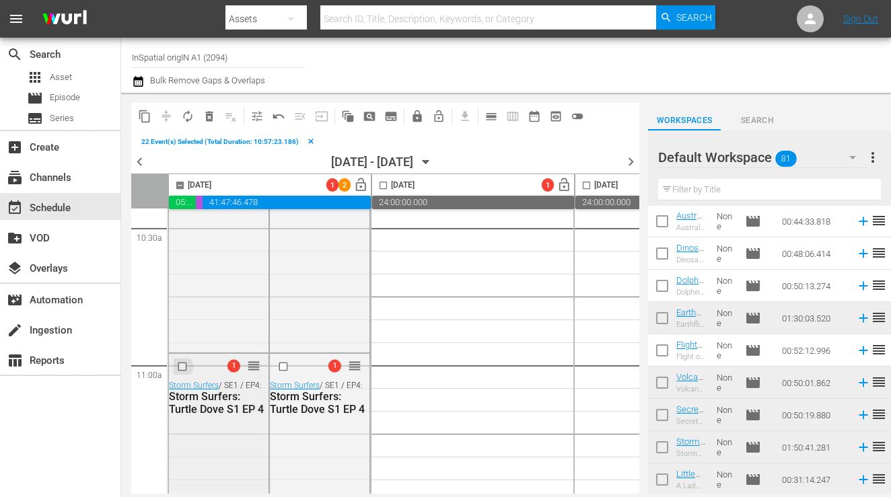
click at [183, 365] on input "checkbox" at bounding box center [184, 366] width 14 height 11
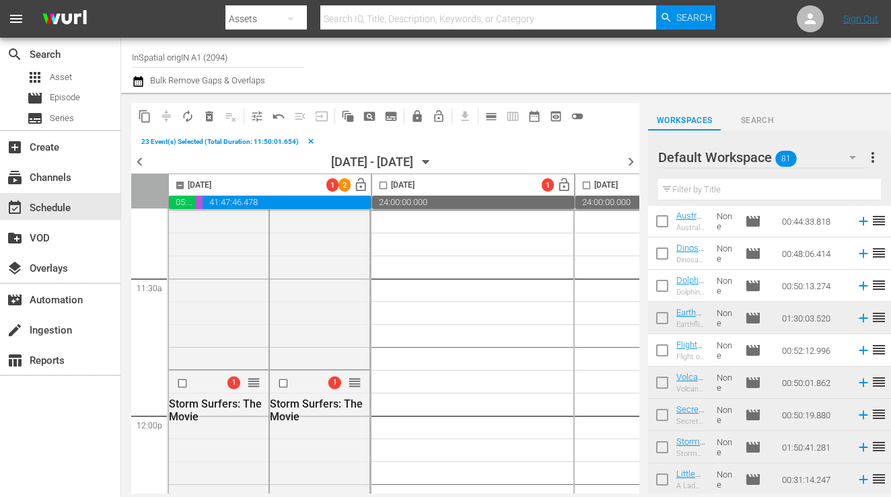
scroll to position [3115, 0]
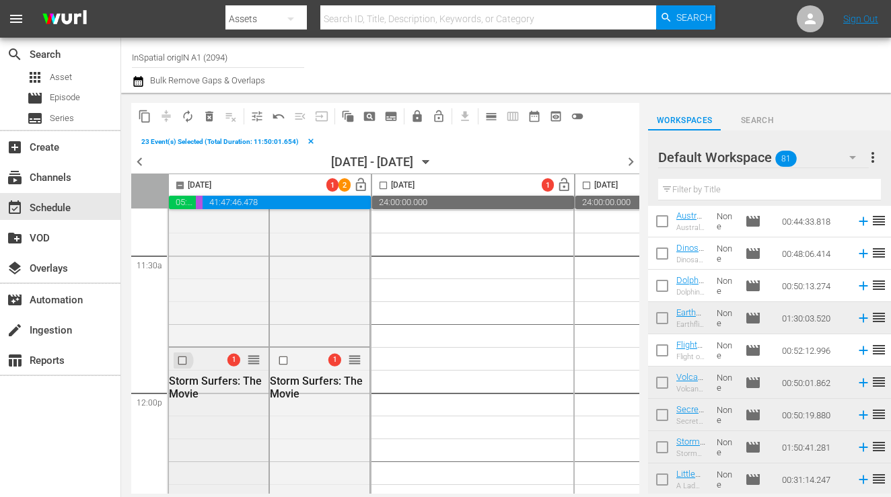
click at [180, 359] on input "checkbox" at bounding box center [184, 360] width 14 height 11
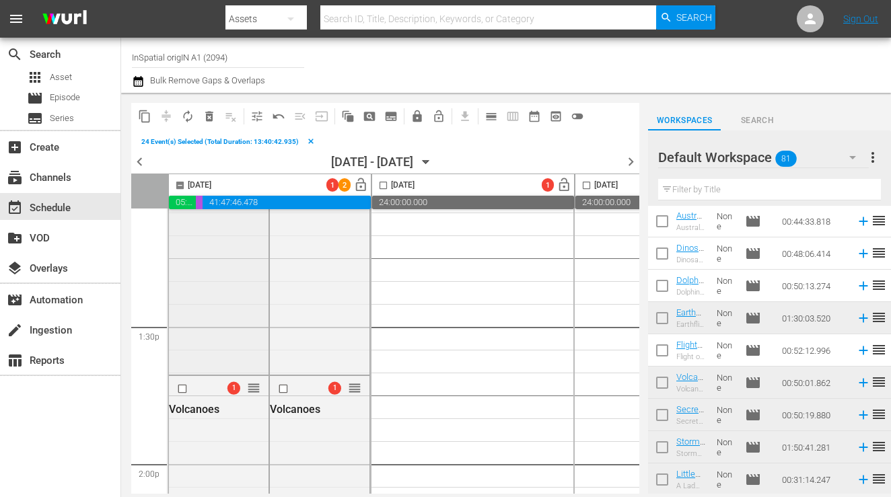
scroll to position [3594, 0]
click at [183, 390] on input "checkbox" at bounding box center [184, 387] width 14 height 11
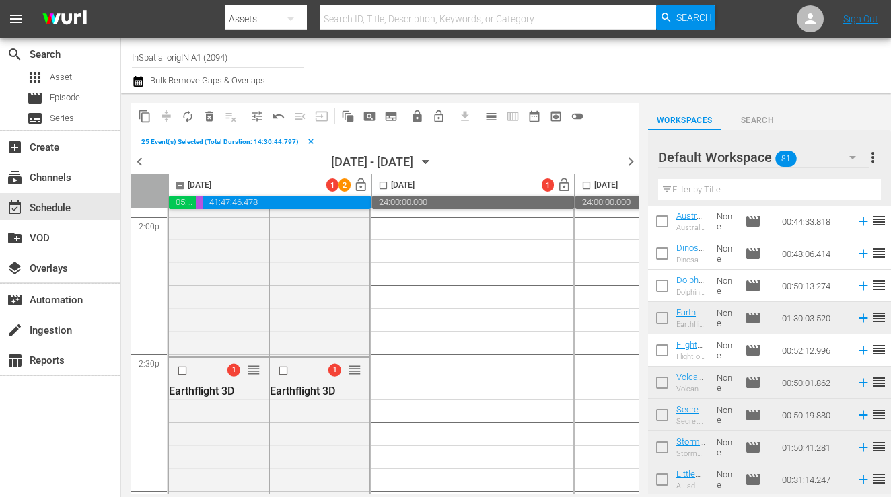
scroll to position [3842, 0]
click at [183, 370] on input "checkbox" at bounding box center [184, 369] width 14 height 11
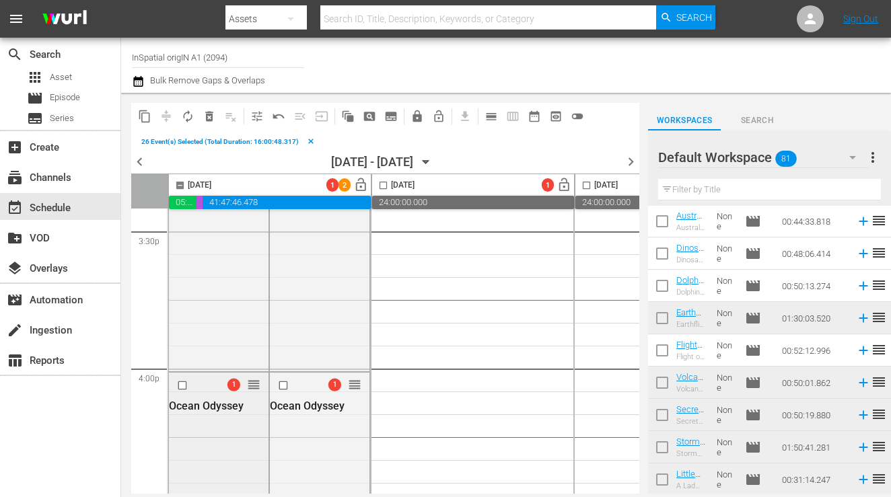
scroll to position [4237, 0]
click at [182, 385] on input "checkbox" at bounding box center [184, 386] width 14 height 11
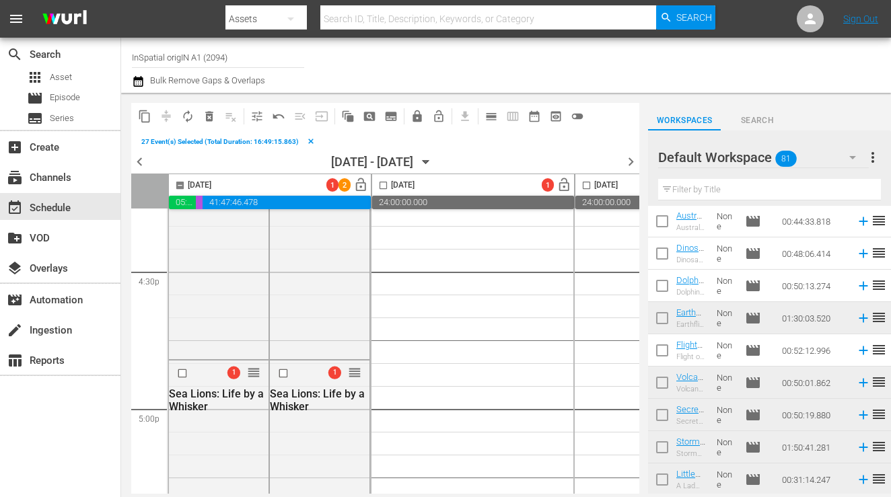
scroll to position [4477, 0]
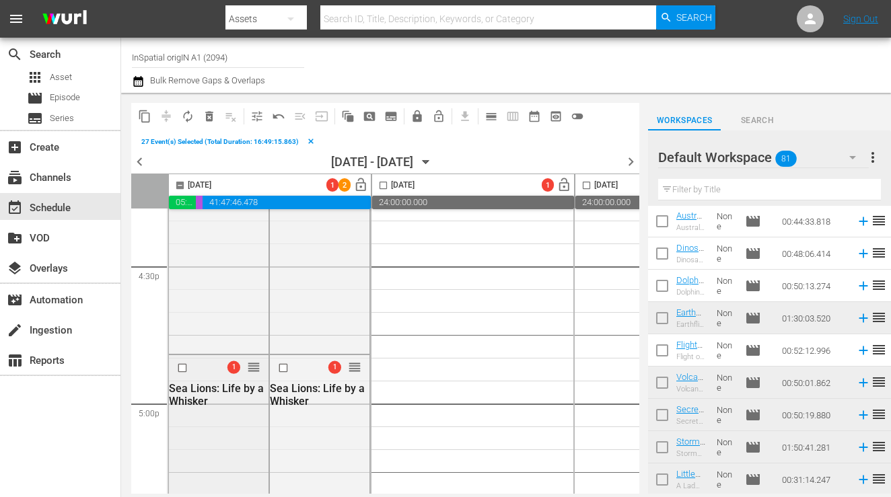
click at [180, 366] on input "checkbox" at bounding box center [184, 368] width 14 height 11
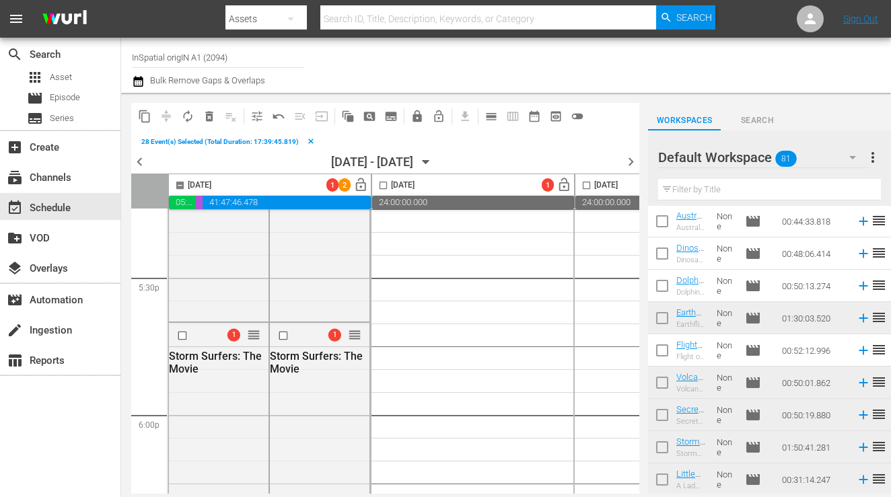
scroll to position [4746, 0]
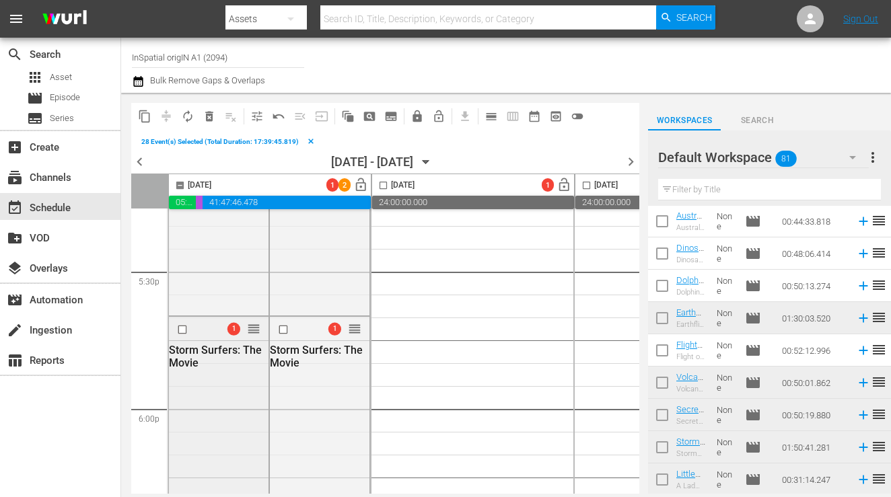
click at [179, 330] on input "checkbox" at bounding box center [184, 329] width 14 height 11
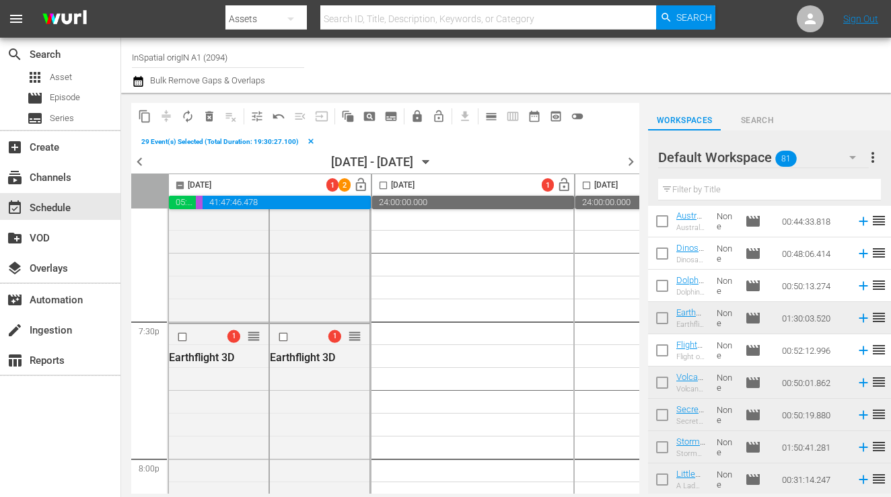
scroll to position [5265, 0]
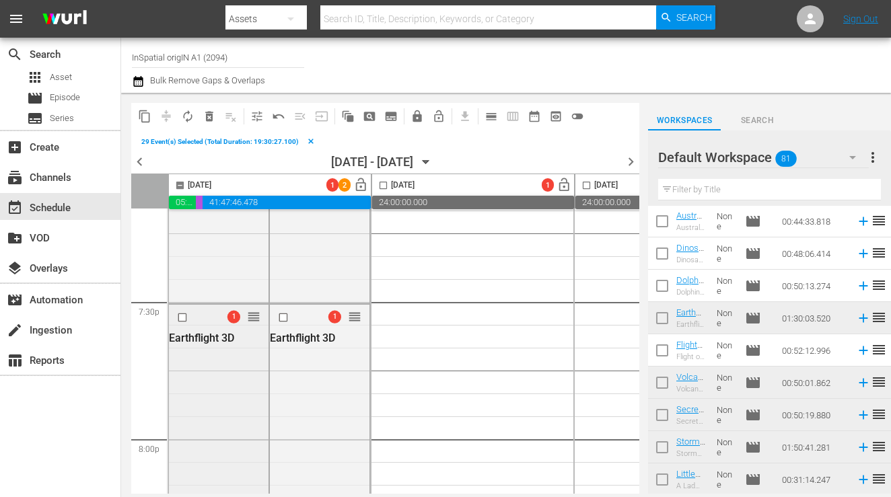
click at [181, 318] on input "checkbox" at bounding box center [184, 317] width 14 height 11
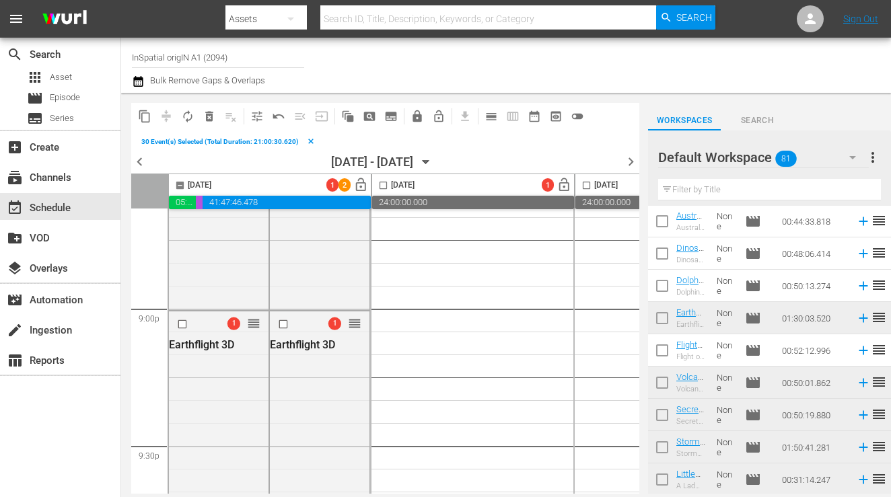
scroll to position [5692, 0]
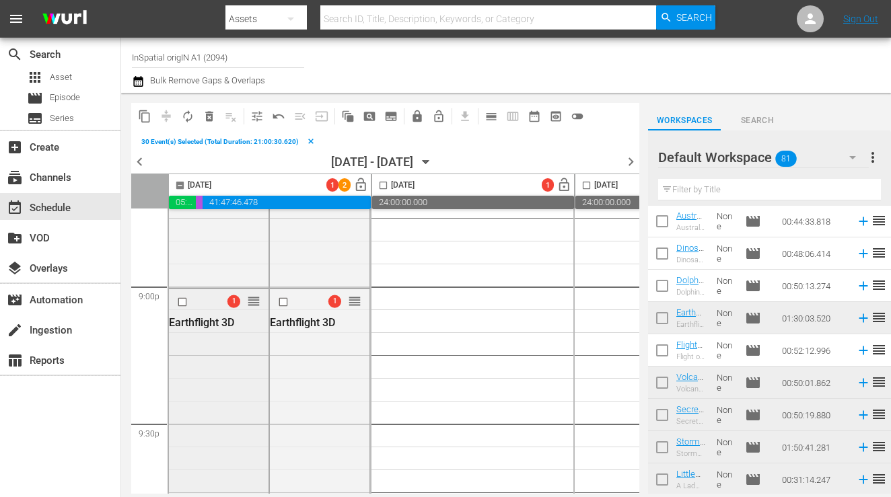
click at [180, 299] on input "checkbox" at bounding box center [184, 302] width 14 height 11
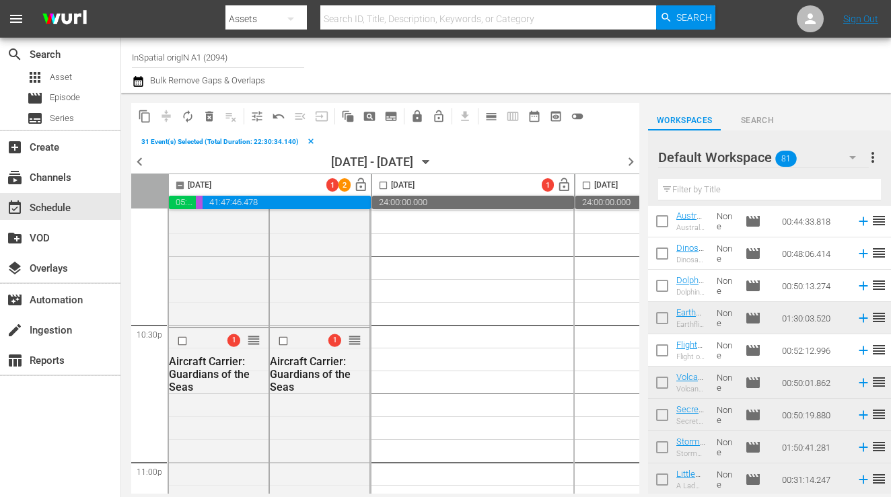
scroll to position [6082, 0]
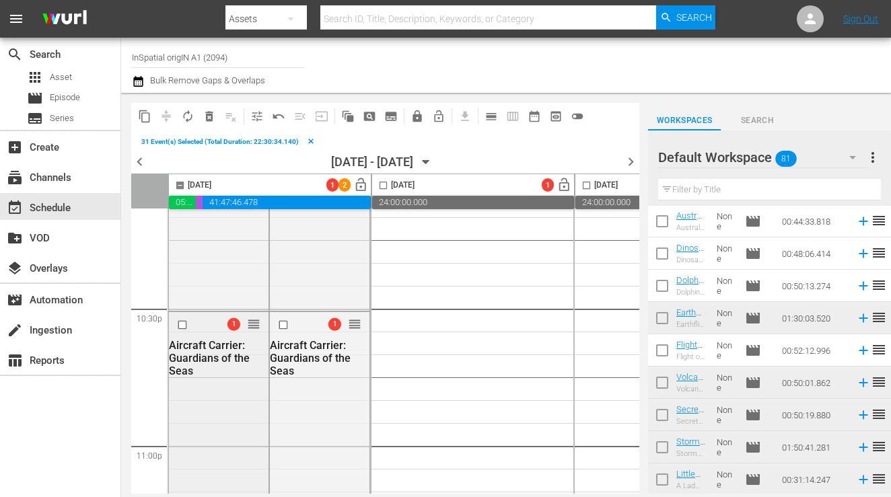
click at [182, 324] on input "checkbox" at bounding box center [184, 325] width 14 height 11
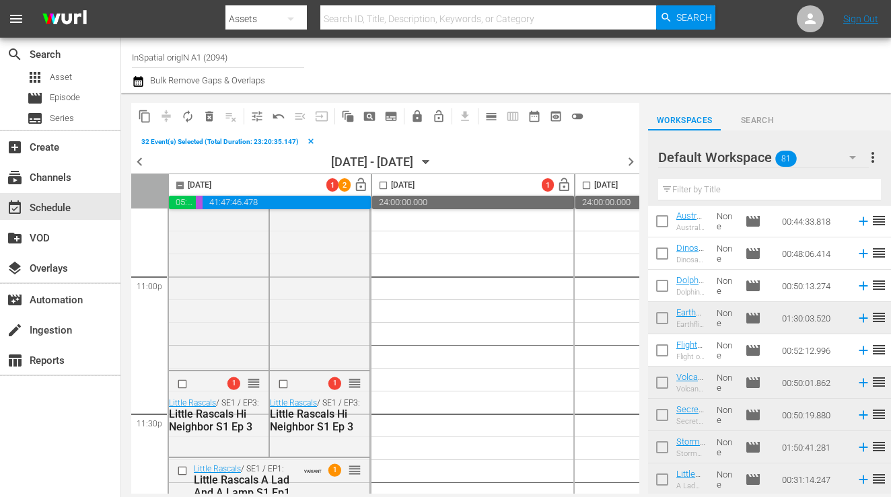
scroll to position [6291, 0]
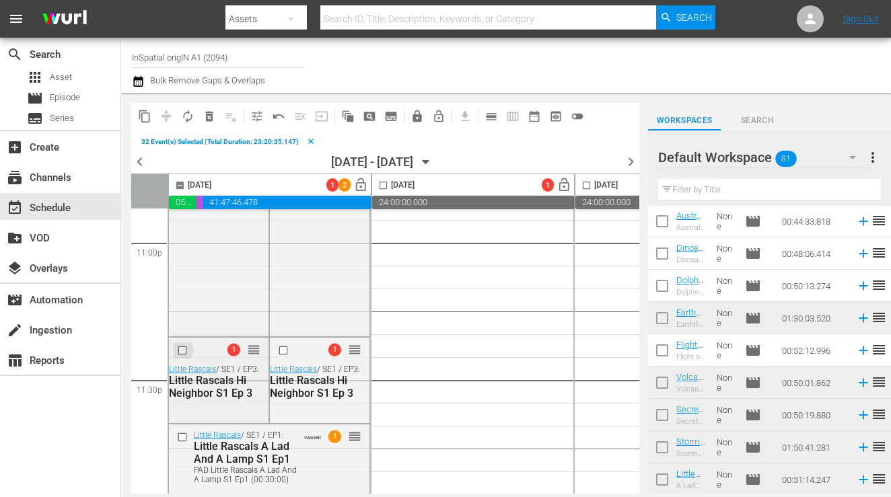
click at [183, 345] on input "checkbox" at bounding box center [184, 350] width 14 height 11
click at [204, 112] on span "delete_forever_outlined" at bounding box center [209, 116] width 13 height 13
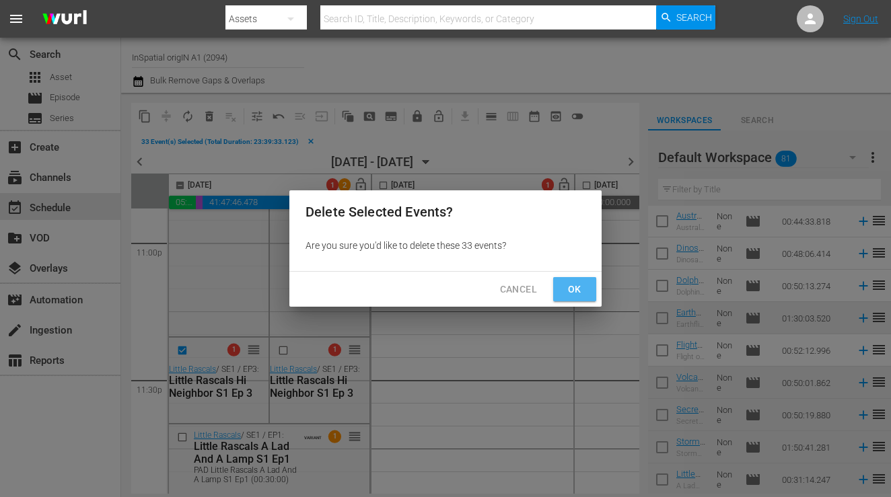
click at [563, 289] on button "Ok" at bounding box center [574, 289] width 43 height 25
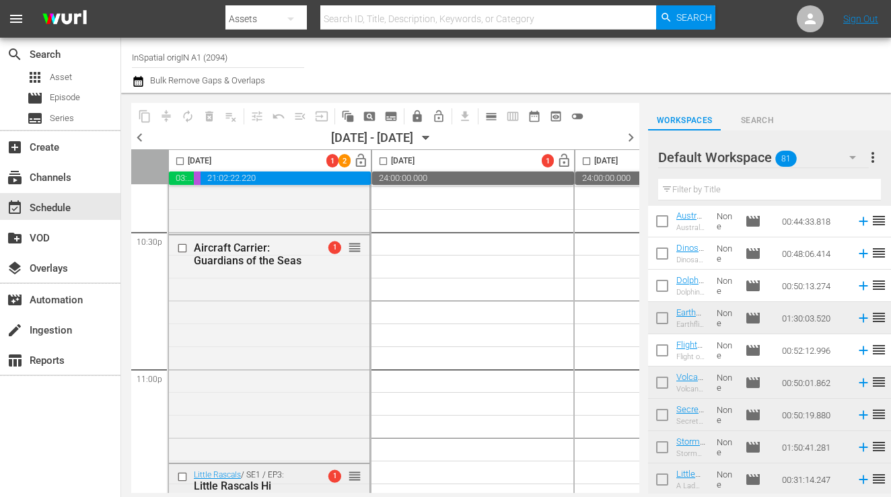
scroll to position [6125, 0]
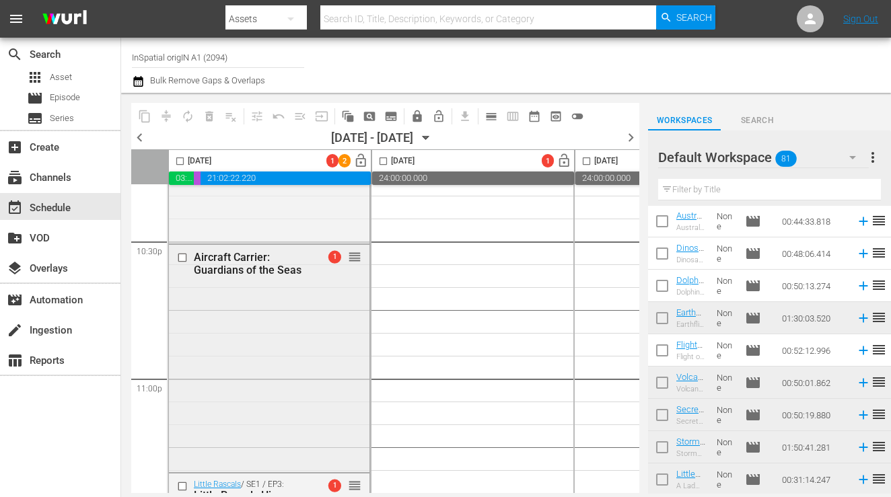
click at [334, 256] on span "1" at bounding box center [334, 257] width 13 height 13
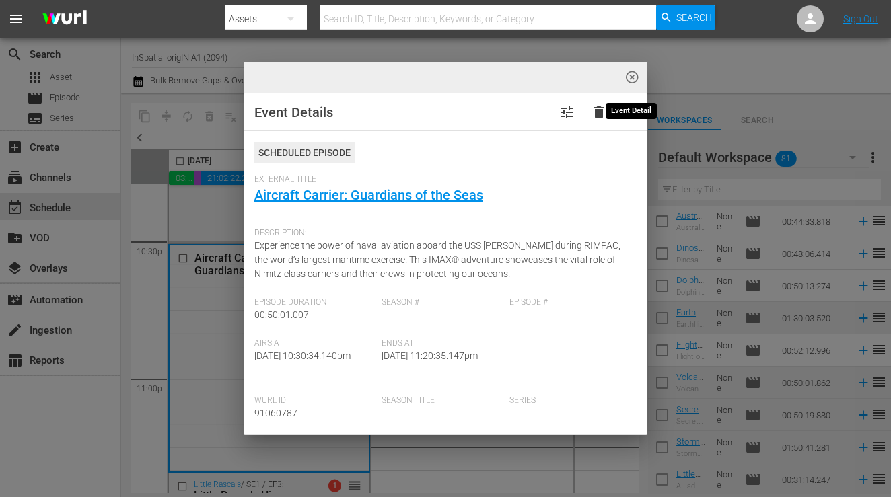
click at [631, 75] on span "highlight_off_icon" at bounding box center [632, 77] width 15 height 15
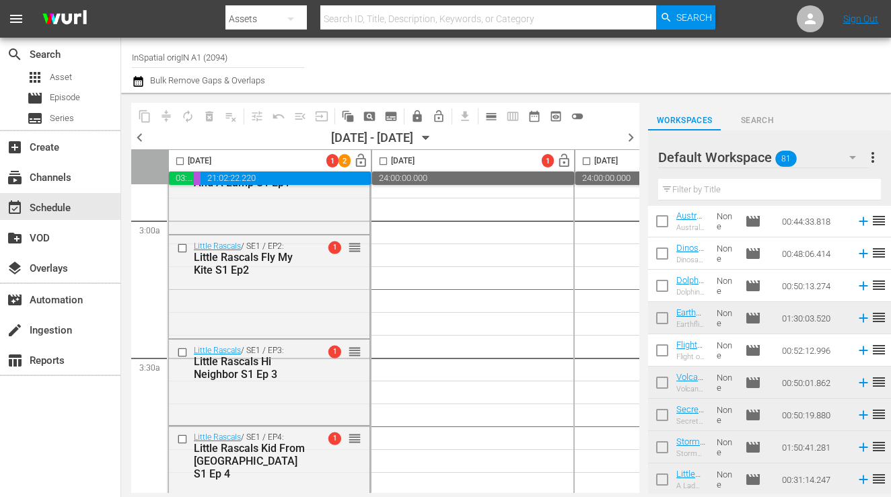
scroll to position [0, 0]
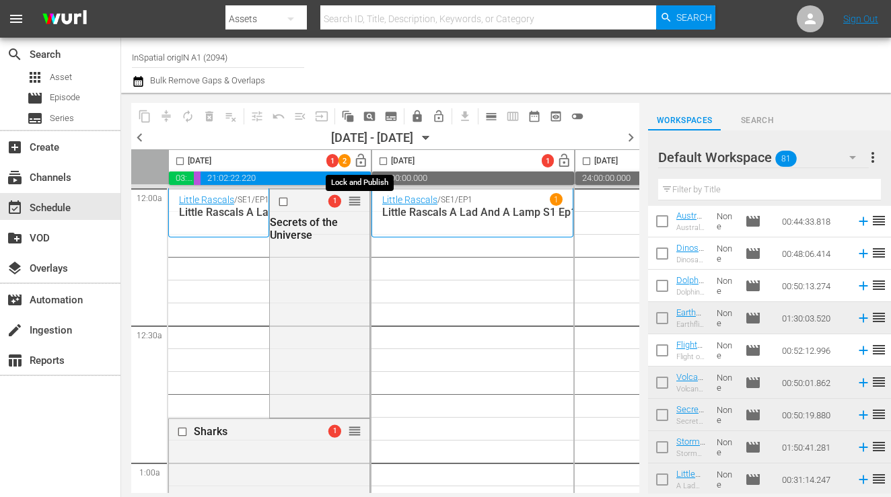
click at [363, 159] on span "lock_open" at bounding box center [360, 160] width 15 height 15
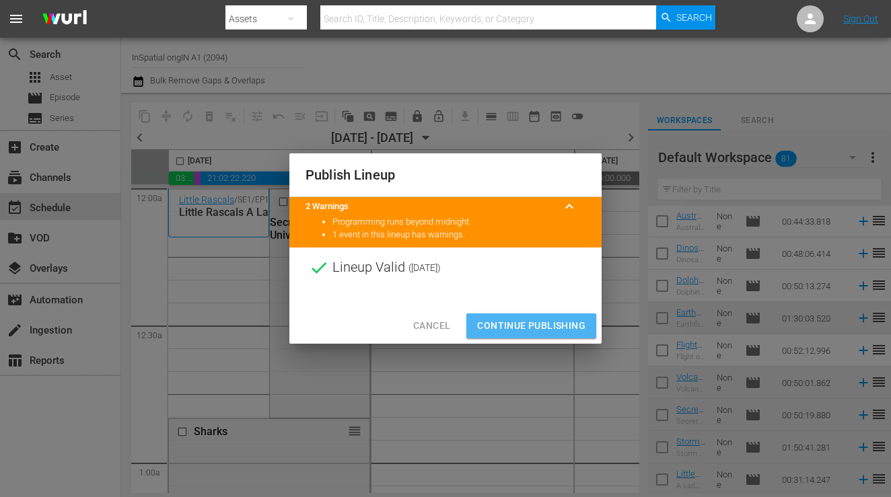
click at [509, 331] on span "Continue Publishing" at bounding box center [531, 326] width 108 height 17
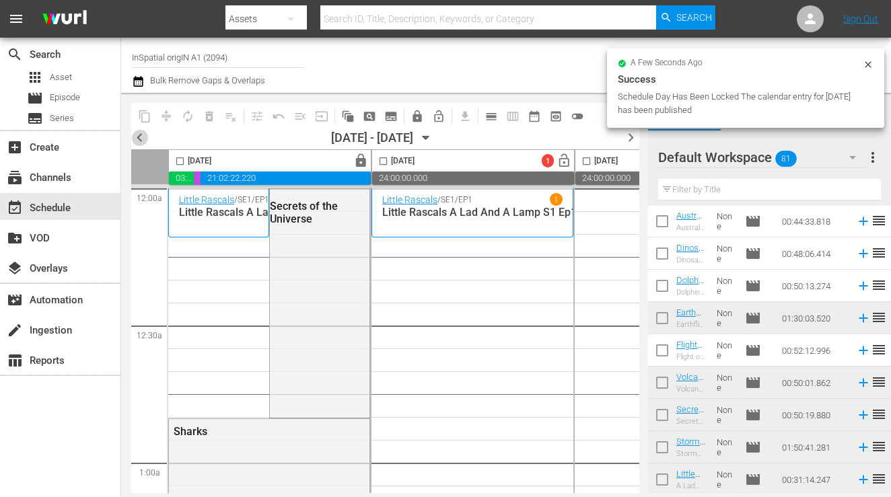
click at [135, 138] on span "chevron_left" at bounding box center [139, 137] width 17 height 17
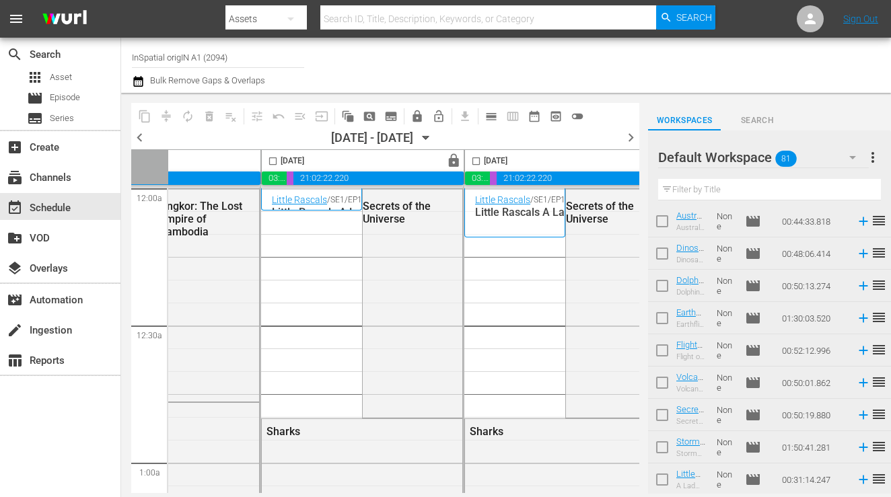
scroll to position [0, 433]
